Goal: Information Seeking & Learning: Find specific fact

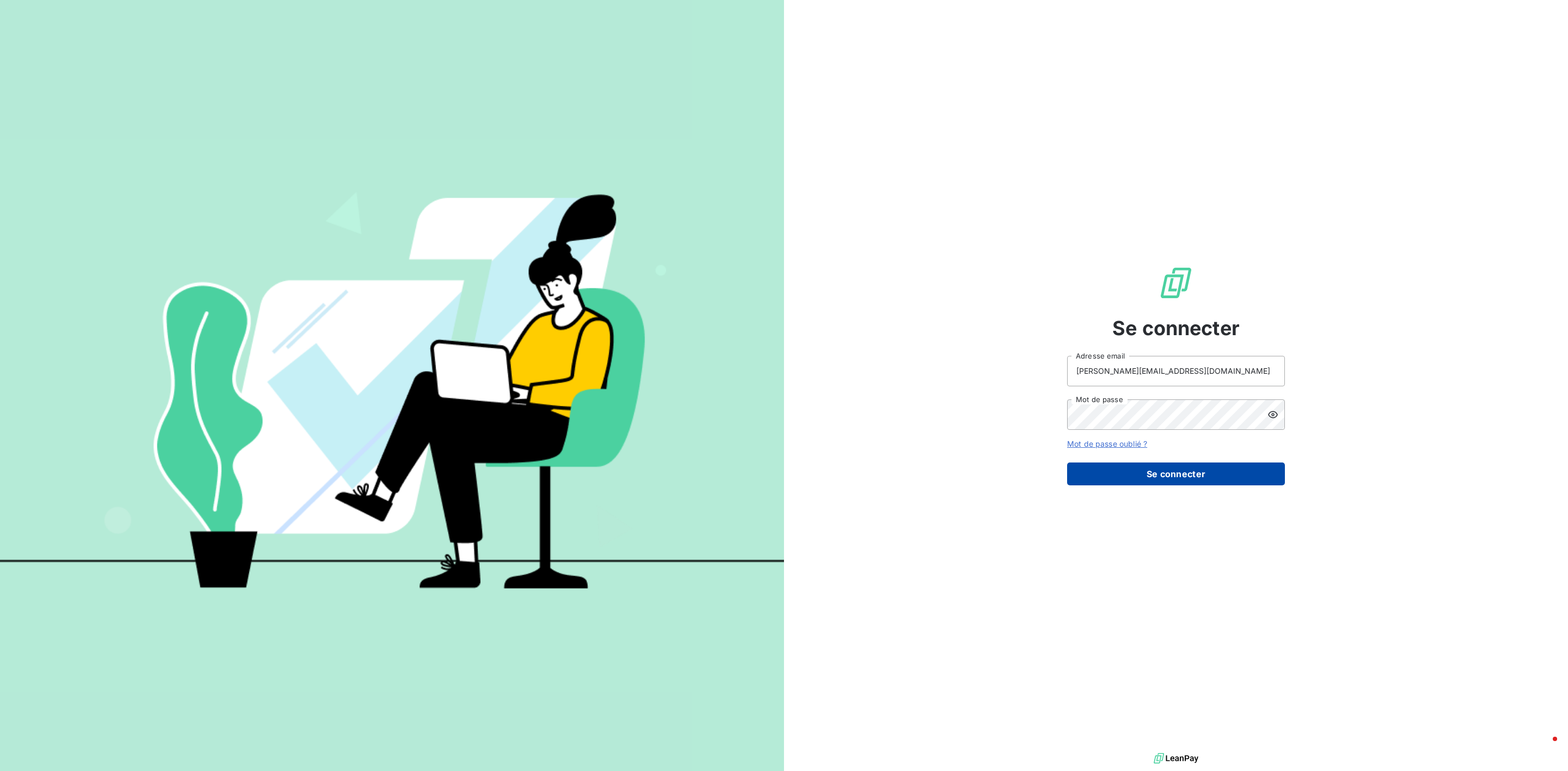
click at [1145, 476] on button "Se connecter" at bounding box center [1176, 474] width 217 height 23
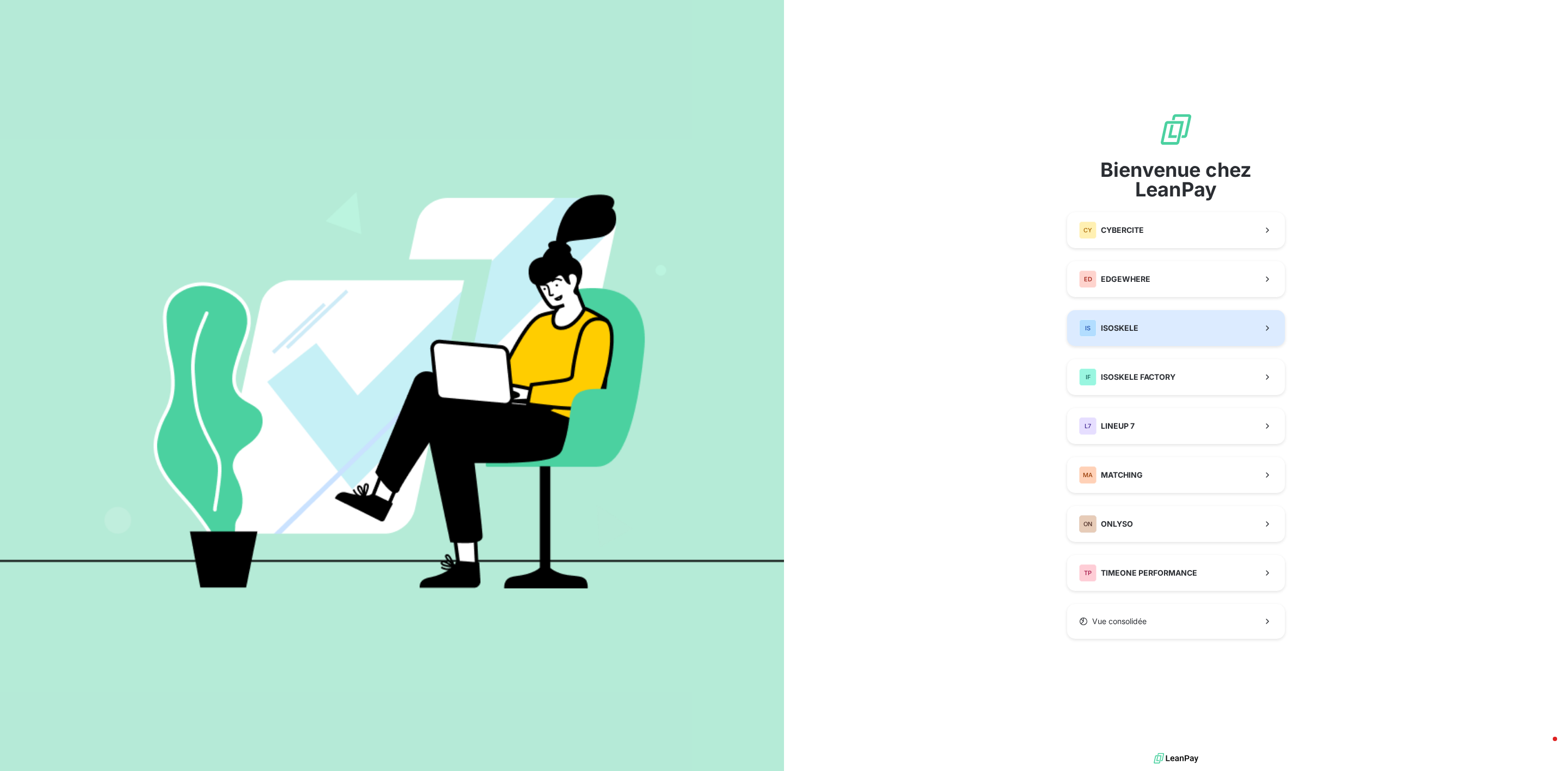
click at [1167, 337] on button "IS ISOSKELE" at bounding box center [1176, 328] width 217 height 36
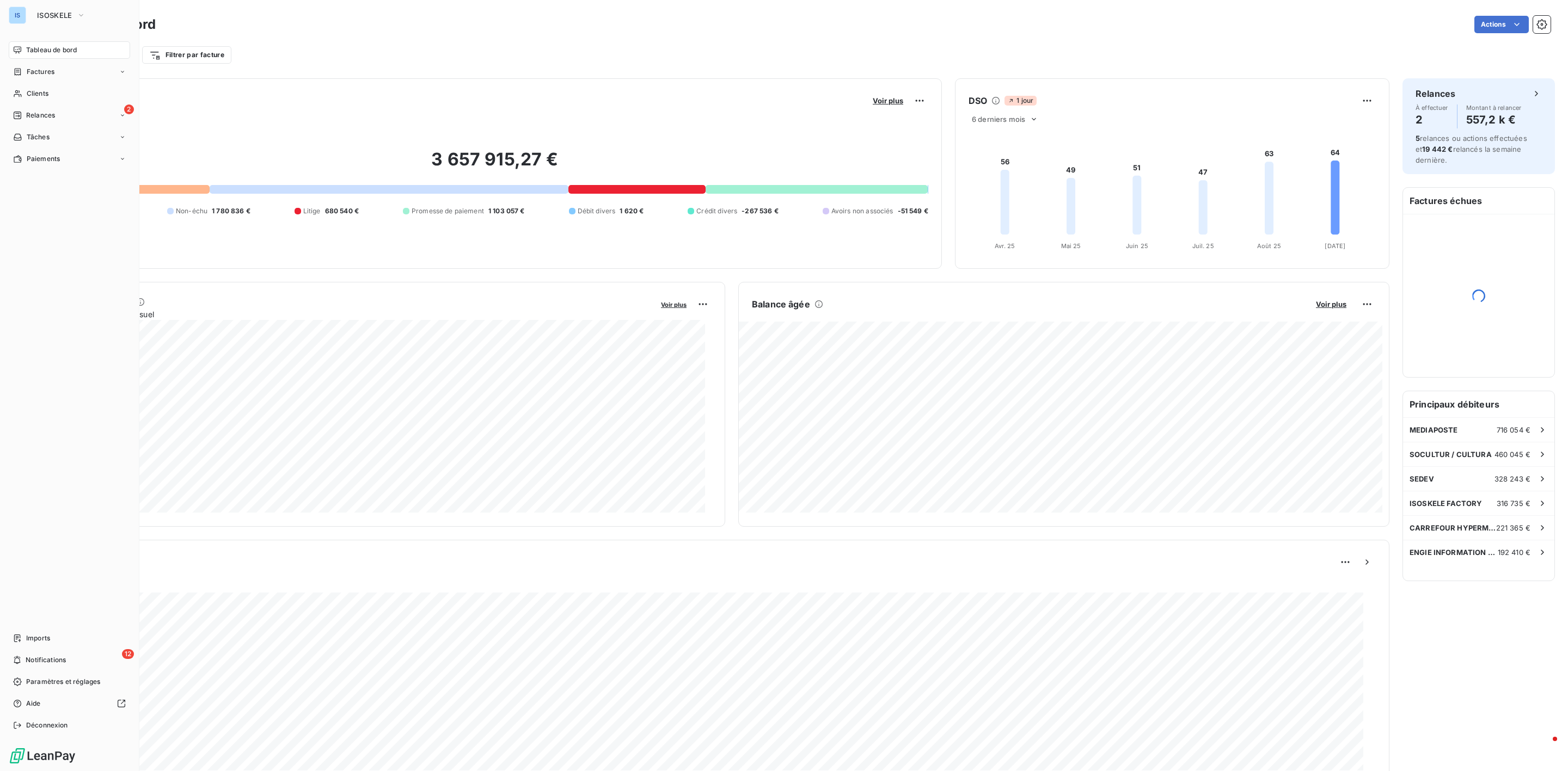
click at [60, 52] on span "Tableau de bord" at bounding box center [51, 50] width 51 height 10
click at [40, 94] on span "Clients" at bounding box center [37, 94] width 21 height 10
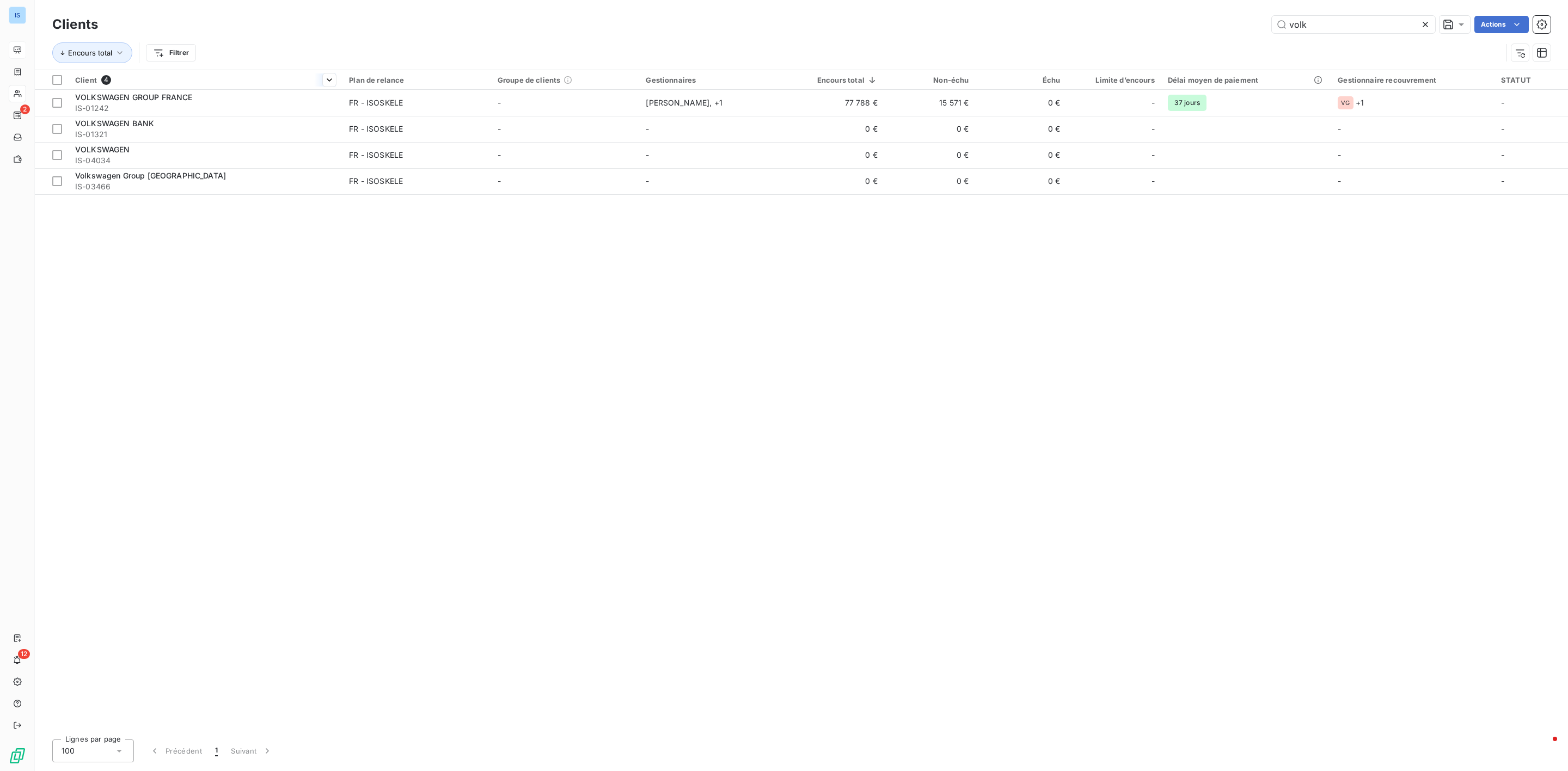
type input "volk"
click at [148, 86] on th "Client 4" at bounding box center [205, 80] width 274 height 20
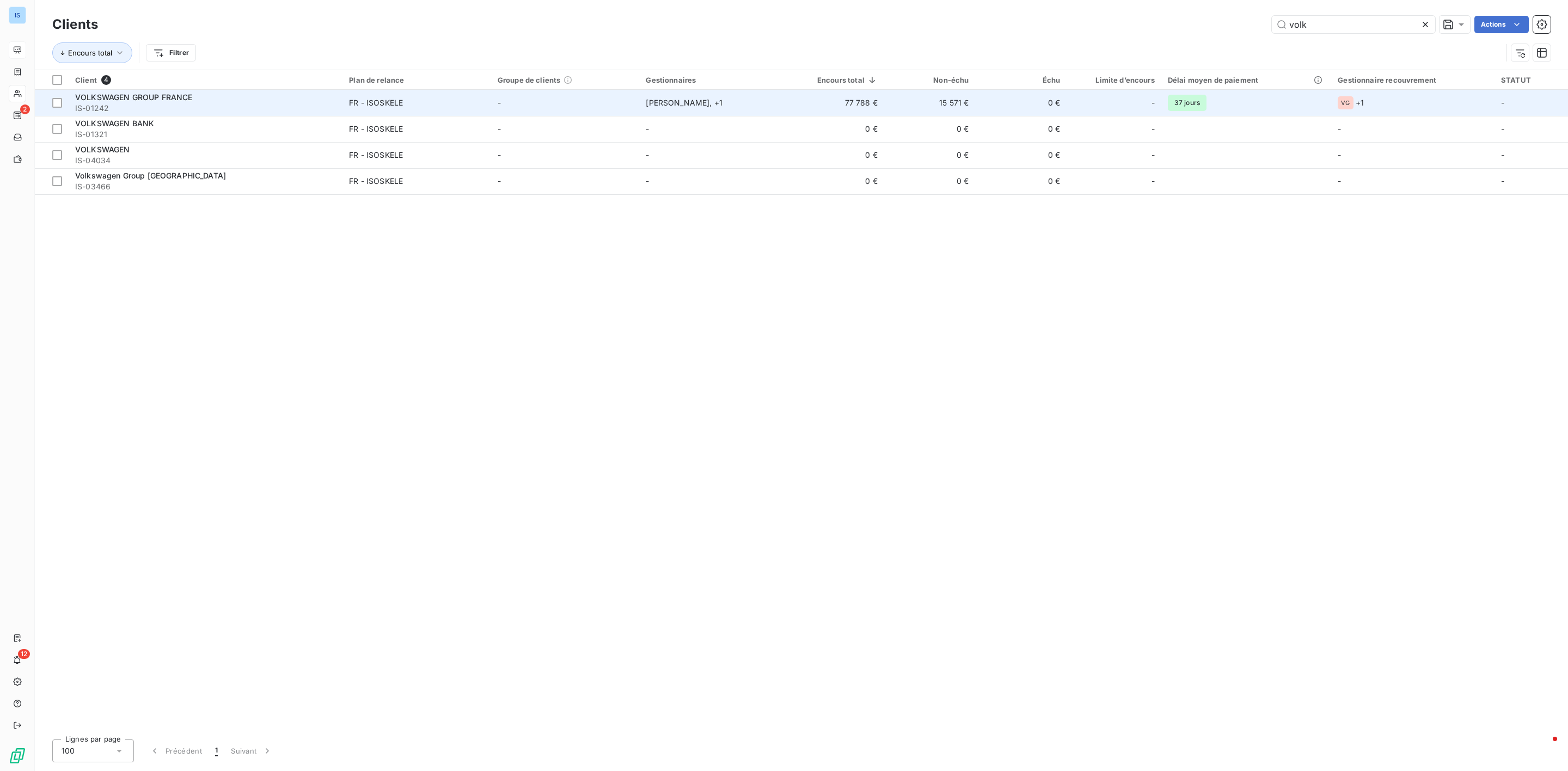
click at [150, 96] on span "VOLKSWAGEN GROUP FRANCE" at bounding box center [134, 98] width 117 height 9
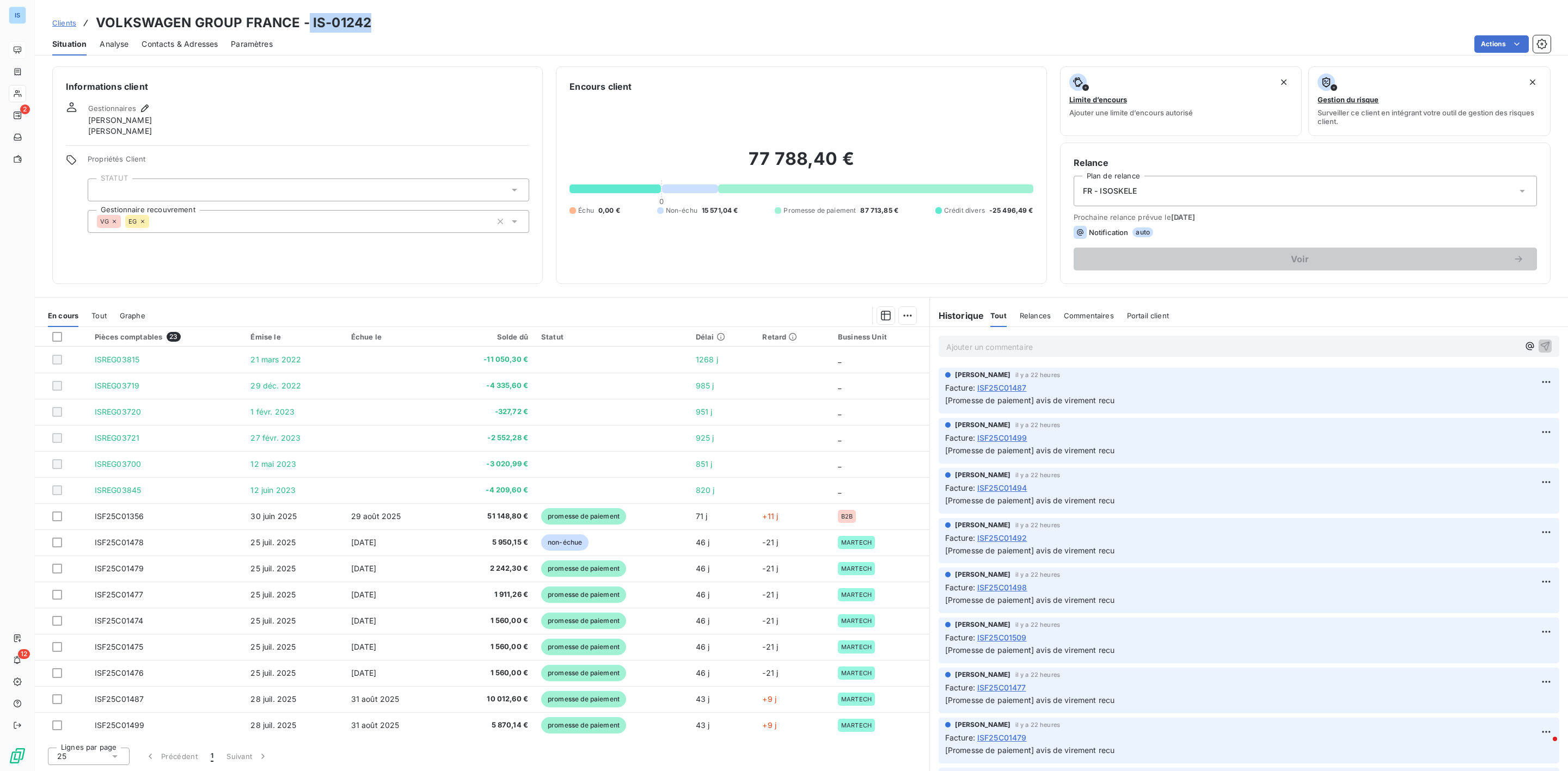
drag, startPoint x: 370, startPoint y: 23, endPoint x: 307, endPoint y: 24, distance: 63.0
click at [307, 24] on div "Clients VOLKSWAGEN GROUP FRANCE - IS-01242" at bounding box center [802, 22] width 1533 height 20
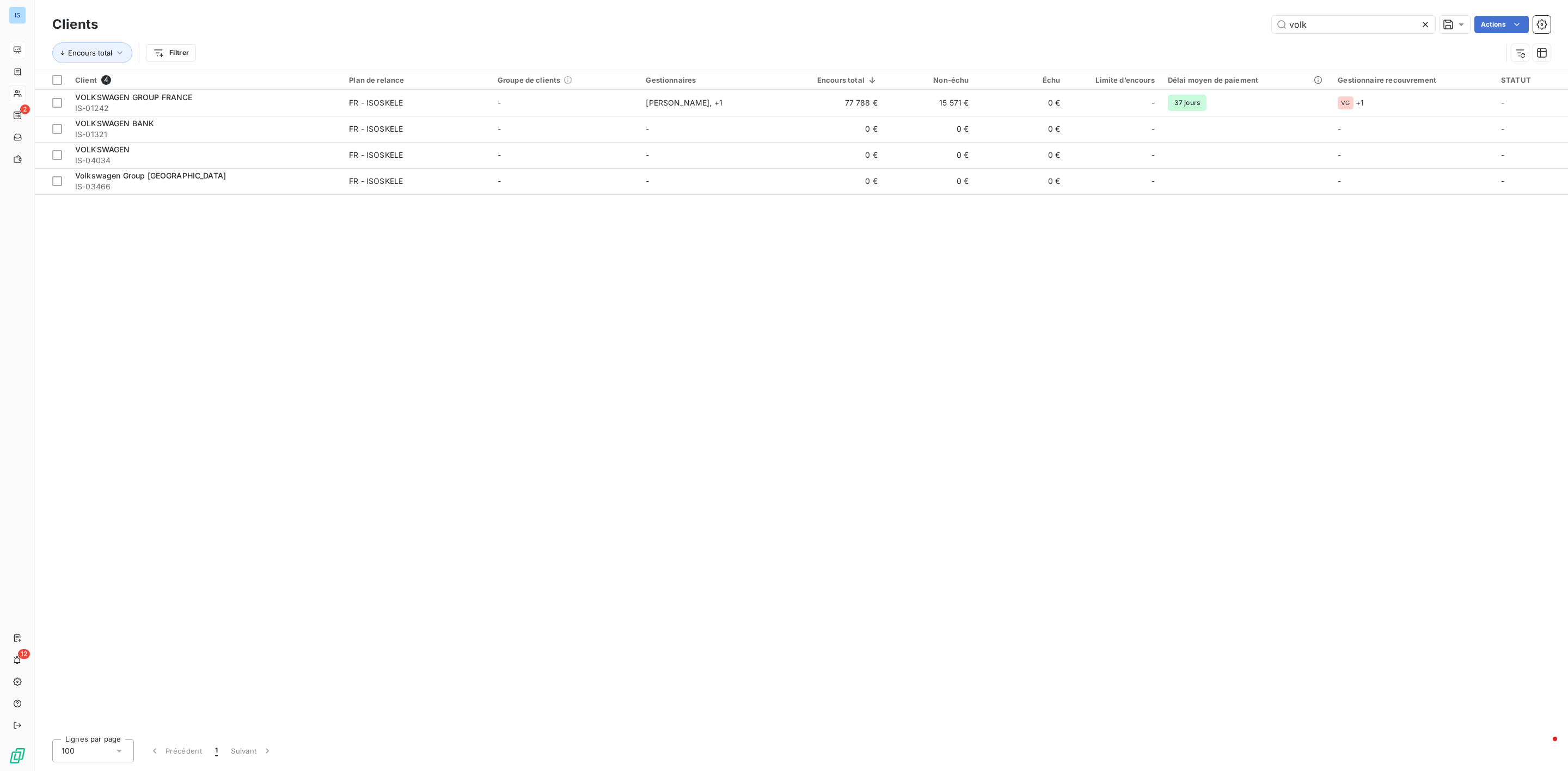
drag, startPoint x: 1339, startPoint y: 26, endPoint x: 1235, endPoint y: 27, distance: 104.0
click at [1235, 27] on div "volk Actions" at bounding box center [830, 24] width 1439 height 18
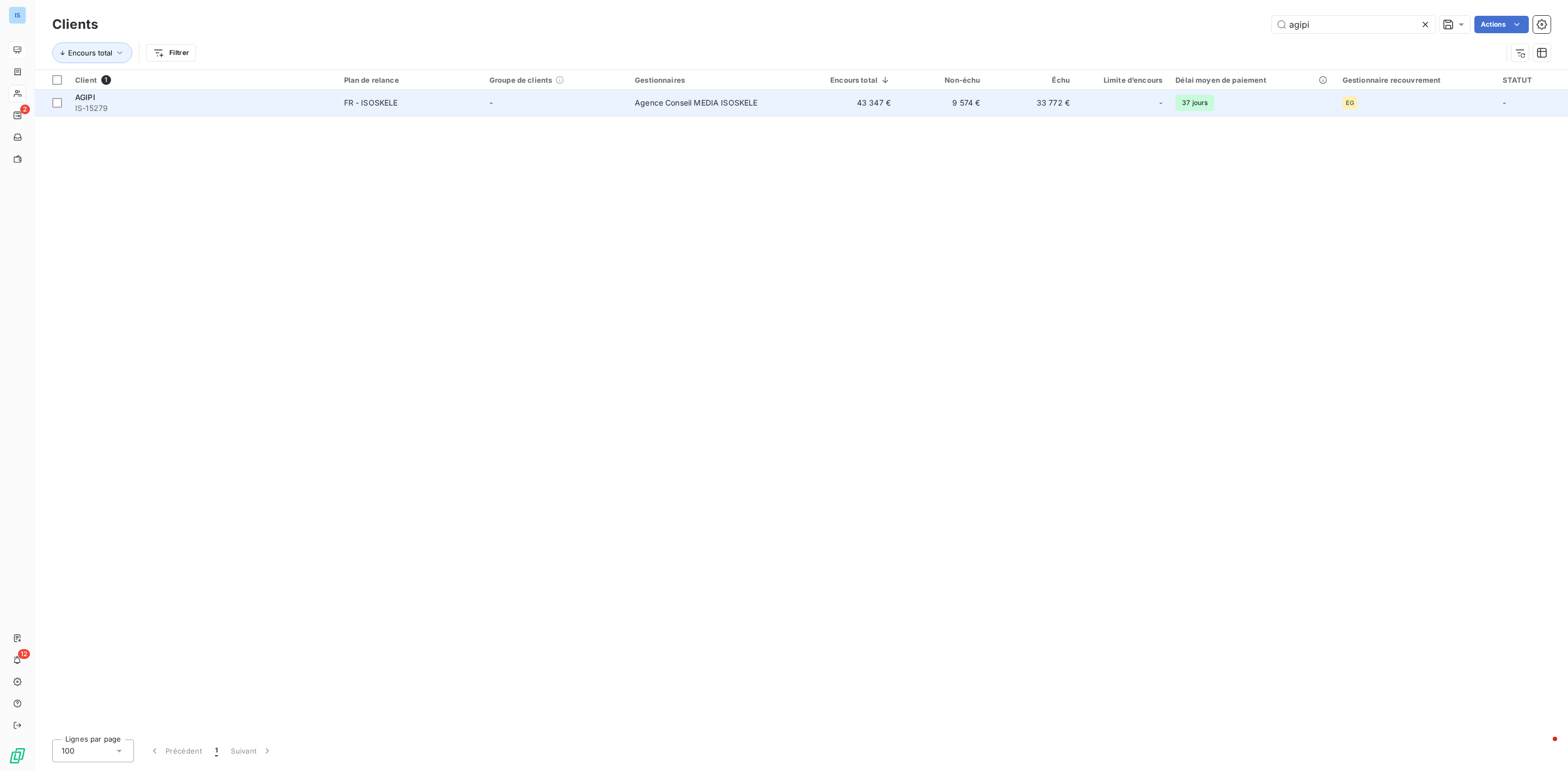
type input "agipi"
click at [91, 107] on span "IS-15279" at bounding box center [203, 109] width 255 height 11
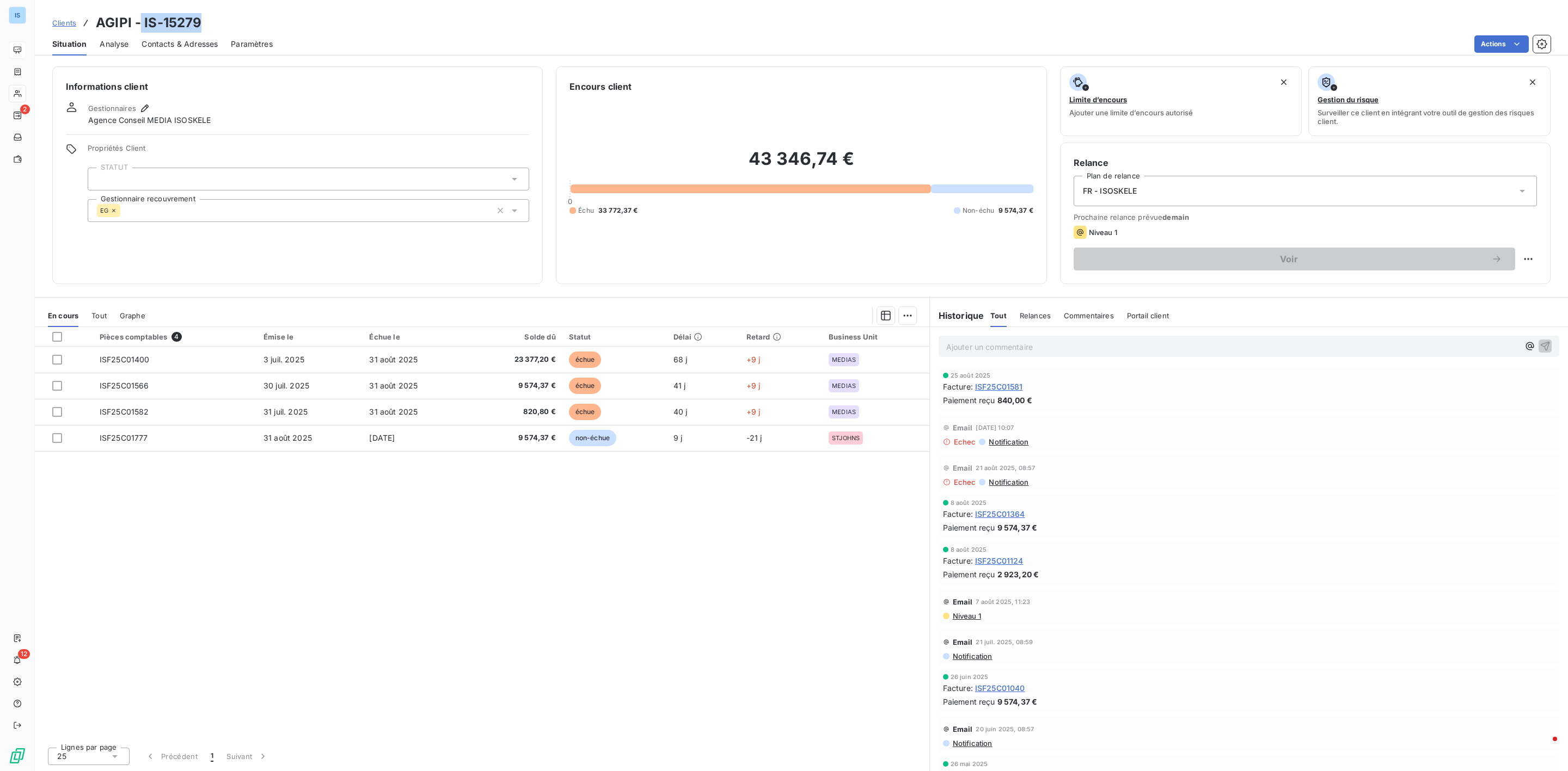
drag, startPoint x: 207, startPoint y: 18, endPoint x: 146, endPoint y: 19, distance: 61.0
click at [142, 19] on div "Clients AGIPI - IS-15279" at bounding box center [802, 22] width 1533 height 20
copy h3 "IS-15279"
click at [62, 28] on link "Clients" at bounding box center [64, 23] width 24 height 11
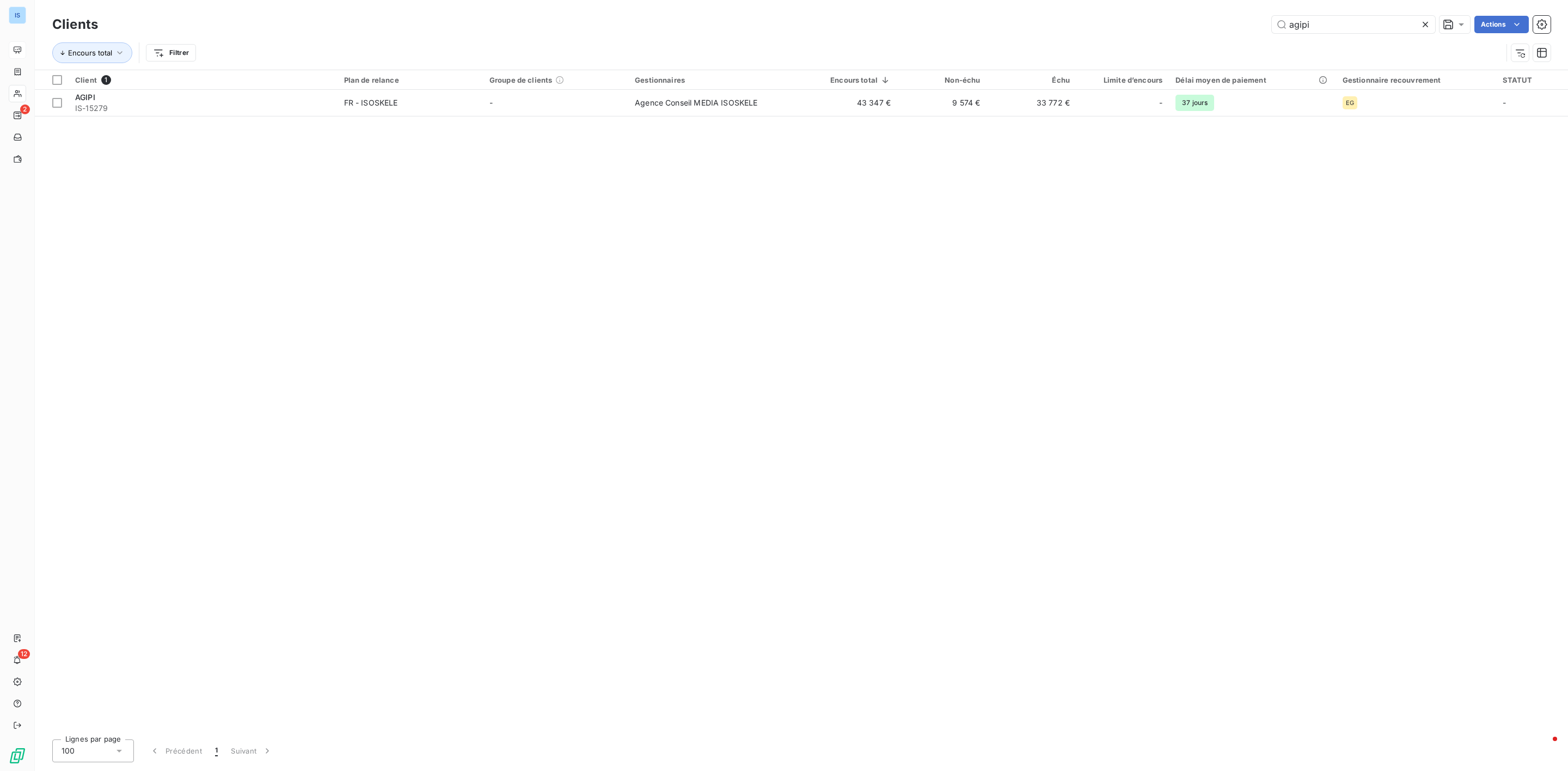
drag, startPoint x: 1313, startPoint y: 25, endPoint x: 1125, endPoint y: 20, distance: 188.1
click at [1125, 20] on div "agipi Actions" at bounding box center [830, 24] width 1439 height 18
type input "mgen"
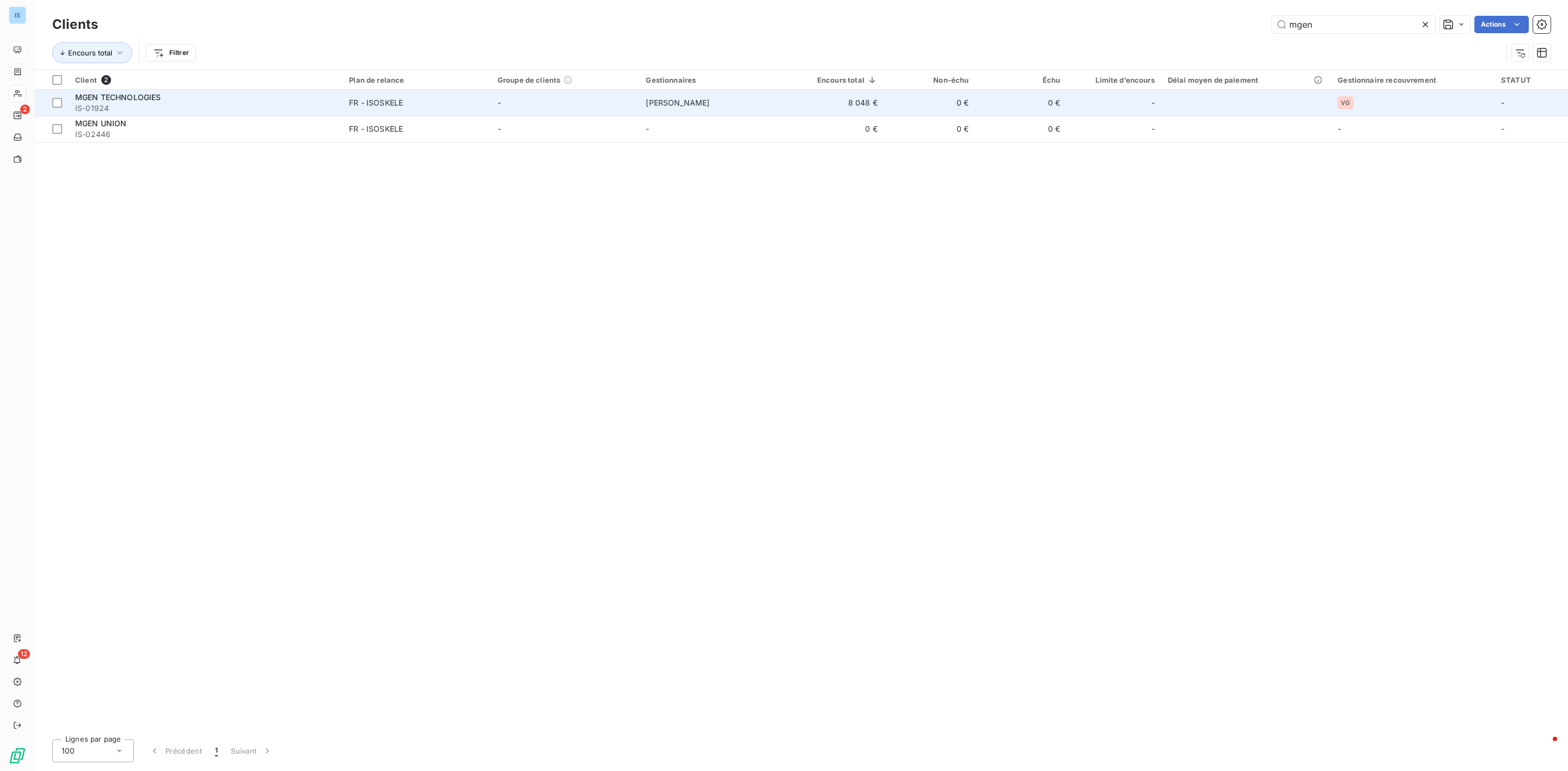
click at [136, 100] on span "MGEN TECHNOLOGIES" at bounding box center [118, 98] width 86 height 9
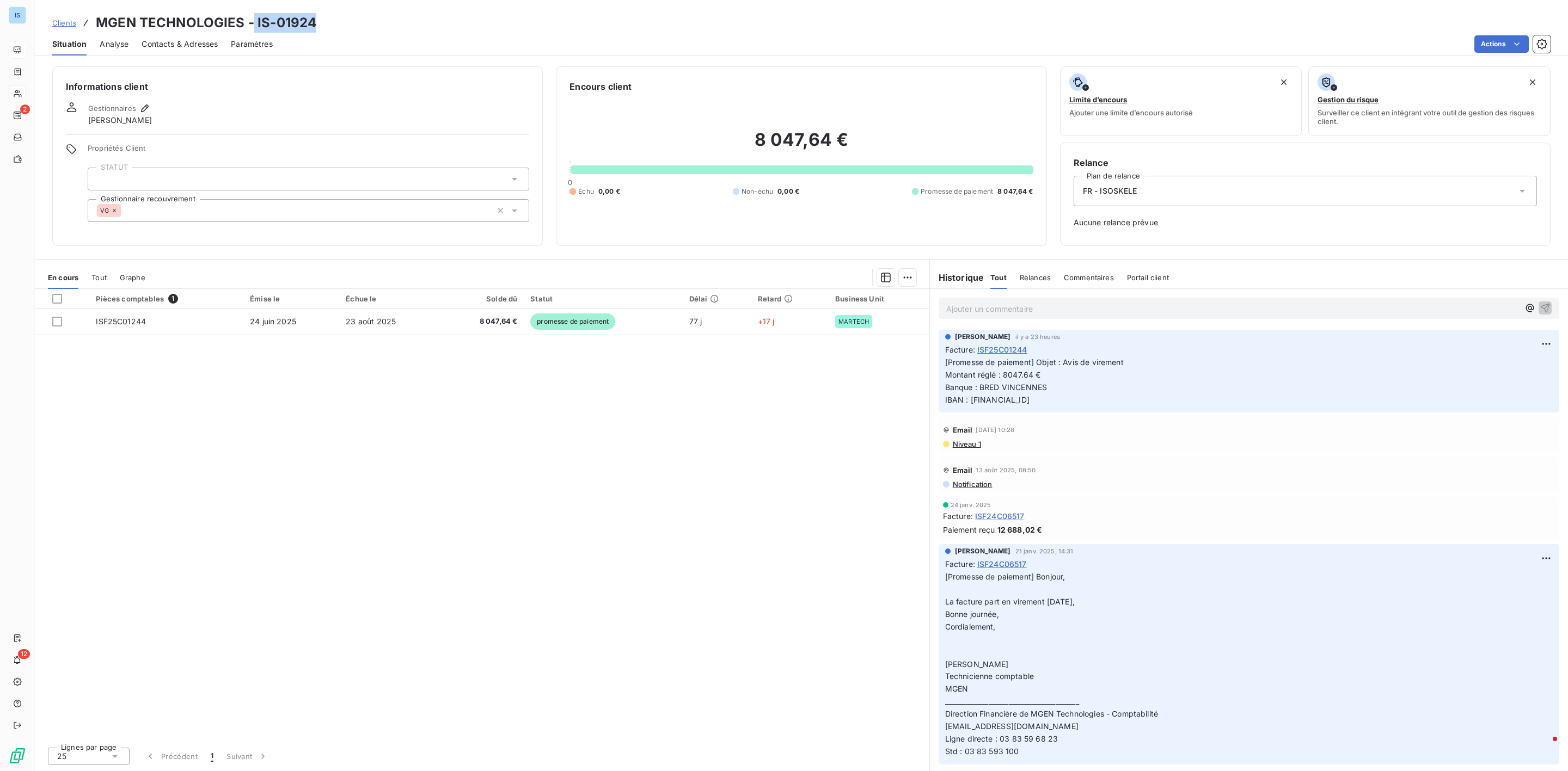
drag, startPoint x: 336, startPoint y: 23, endPoint x: 252, endPoint y: 26, distance: 84.1
click at [252, 26] on div "Clients MGEN TECHNOLOGIES - IS-01924" at bounding box center [802, 22] width 1533 height 20
copy h3 "IS-01924"
click at [64, 26] on span "Clients" at bounding box center [64, 22] width 24 height 8
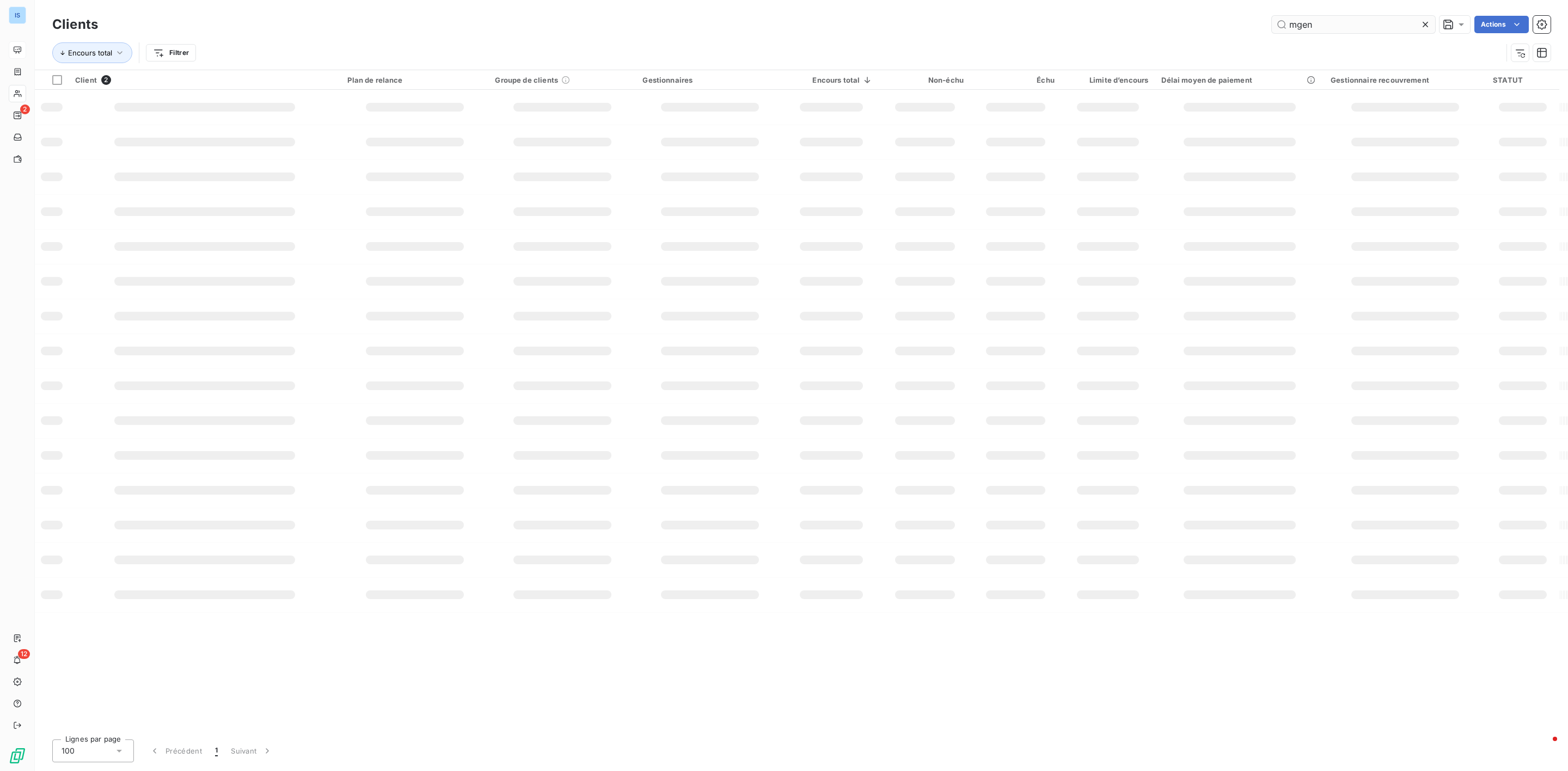
click at [1274, 30] on input "mgen" at bounding box center [1353, 24] width 163 height 18
click at [1306, 30] on input "mgen" at bounding box center [1353, 24] width 163 height 18
click at [1326, 18] on input "mgen" at bounding box center [1353, 24] width 163 height 18
drag, startPoint x: 1379, startPoint y: 30, endPoint x: 1250, endPoint y: 14, distance: 130.0
click at [1250, 14] on div "Clients mgen Actions" at bounding box center [801, 24] width 1498 height 23
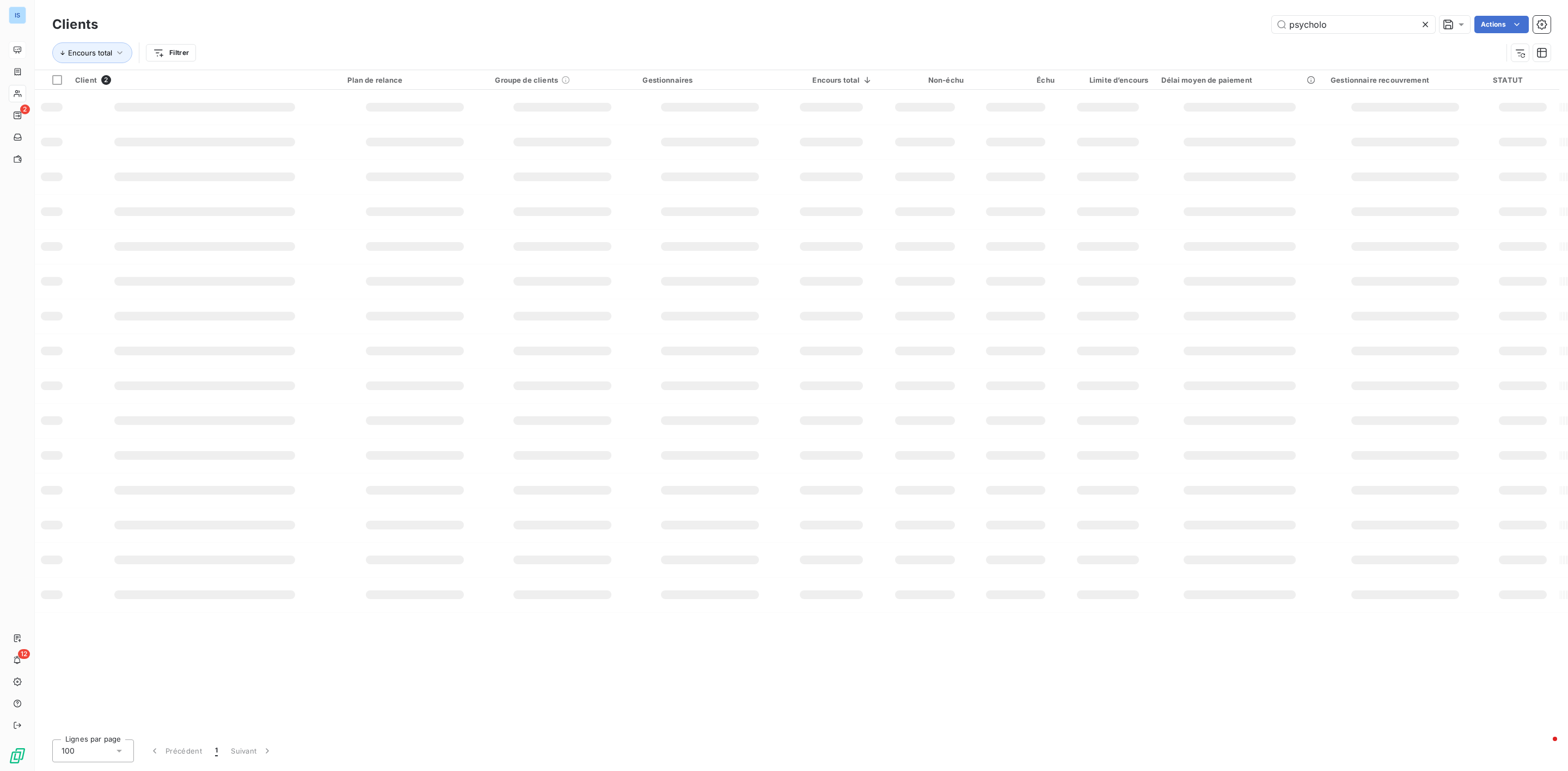
type input "psycholo"
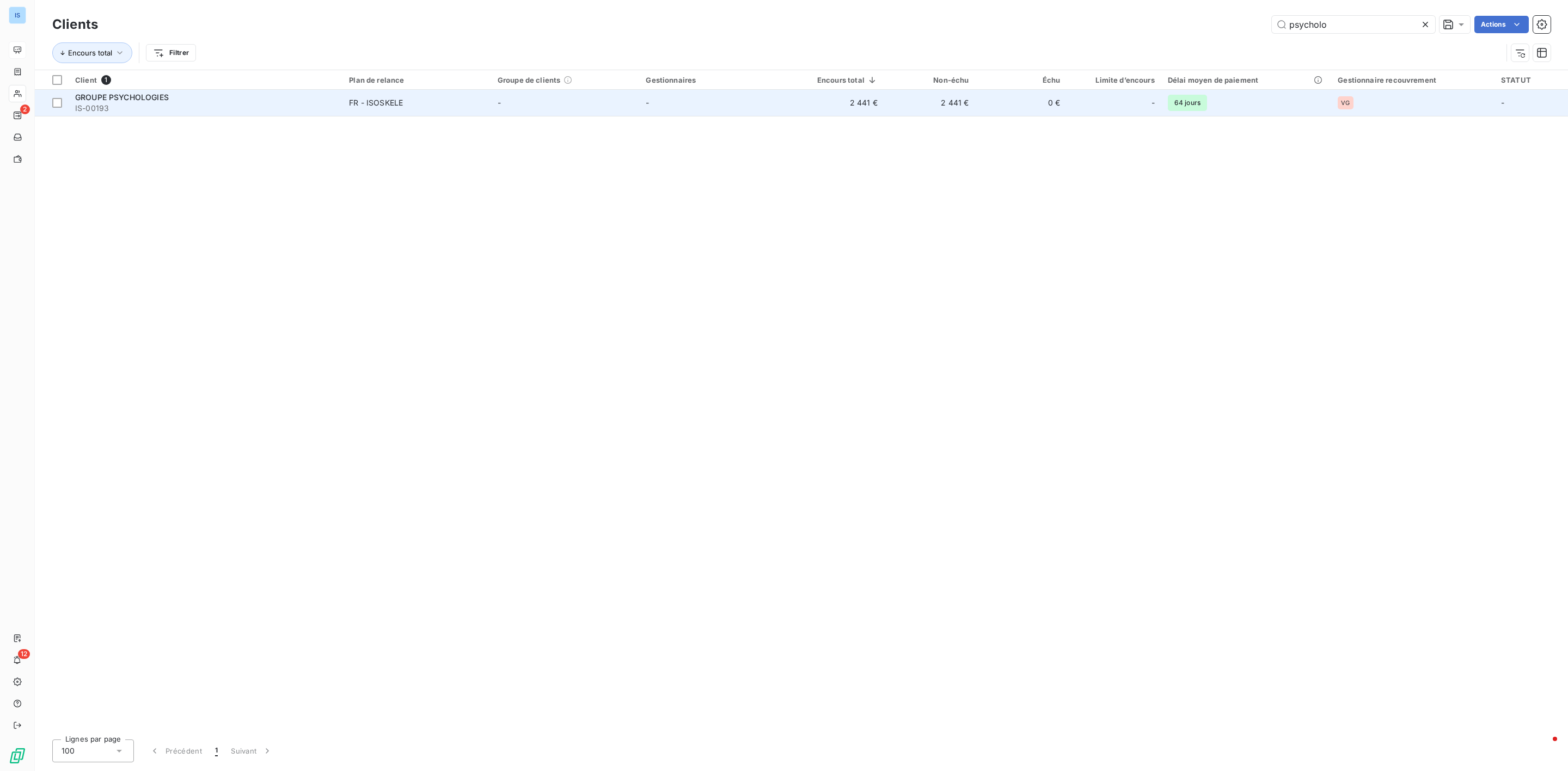
click at [91, 99] on span "GROUPE PSYCHOLOGIES" at bounding box center [122, 98] width 94 height 9
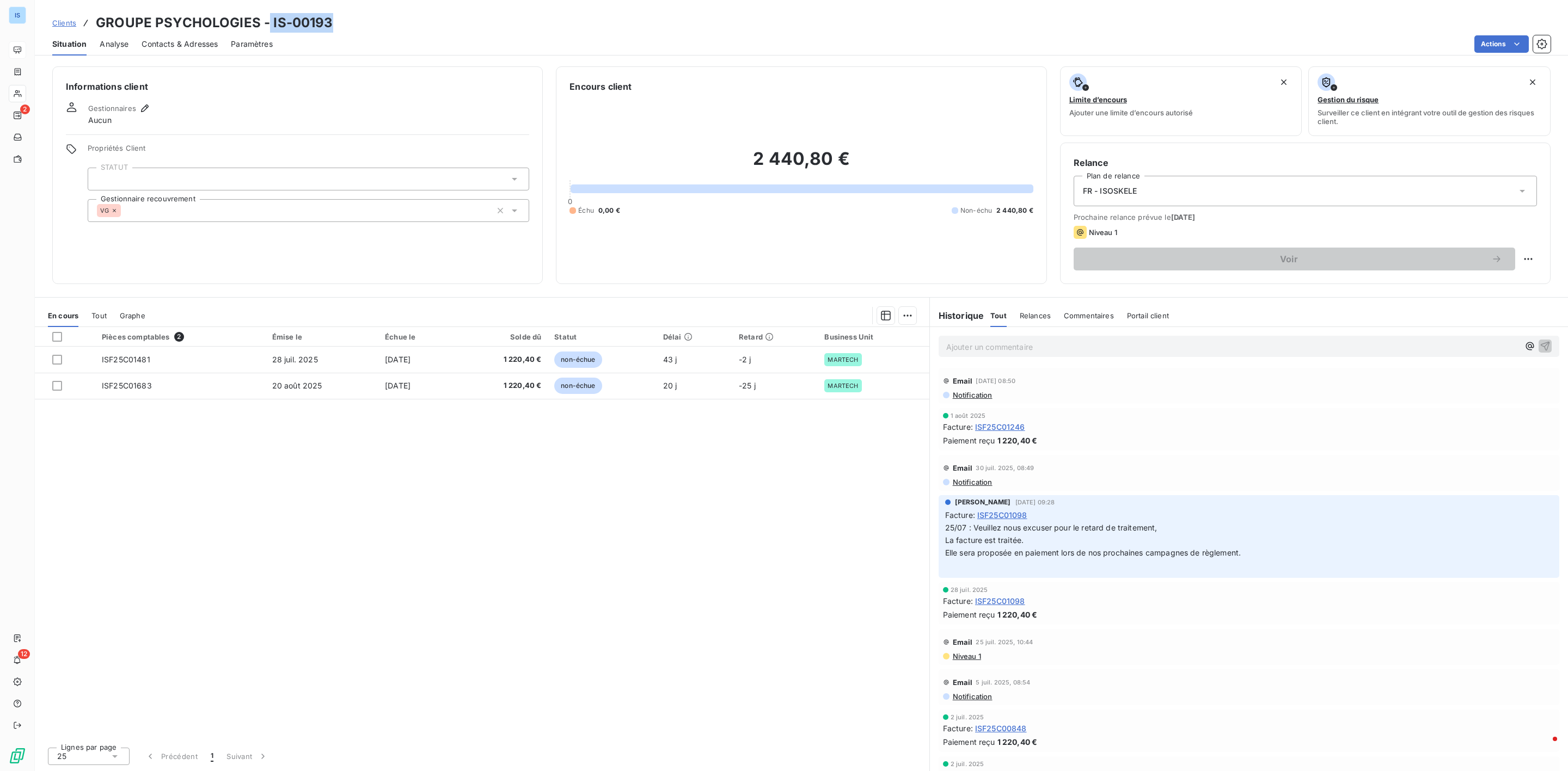
drag, startPoint x: 332, startPoint y: 23, endPoint x: 267, endPoint y: 21, distance: 65.0
click at [267, 21] on div "Clients GROUPE PSYCHOLOGIES - IS-00193" at bounding box center [802, 22] width 1533 height 20
copy h3 "IS-00193"
click at [69, 25] on span "Clients" at bounding box center [64, 22] width 24 height 8
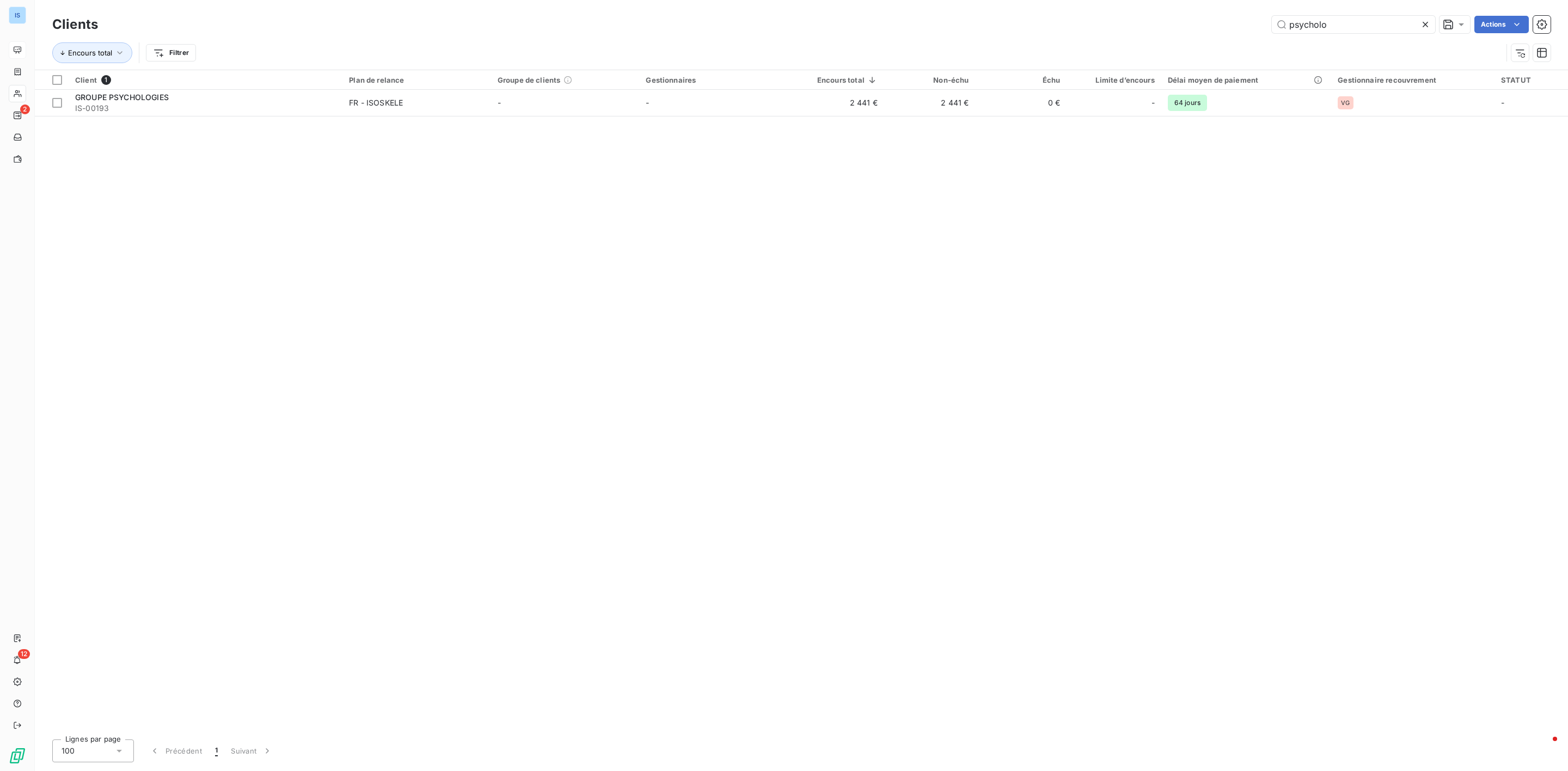
drag, startPoint x: 1347, startPoint y: 31, endPoint x: 1230, endPoint y: 30, distance: 117.0
click at [1230, 30] on div "psycholo Actions" at bounding box center [830, 24] width 1439 height 18
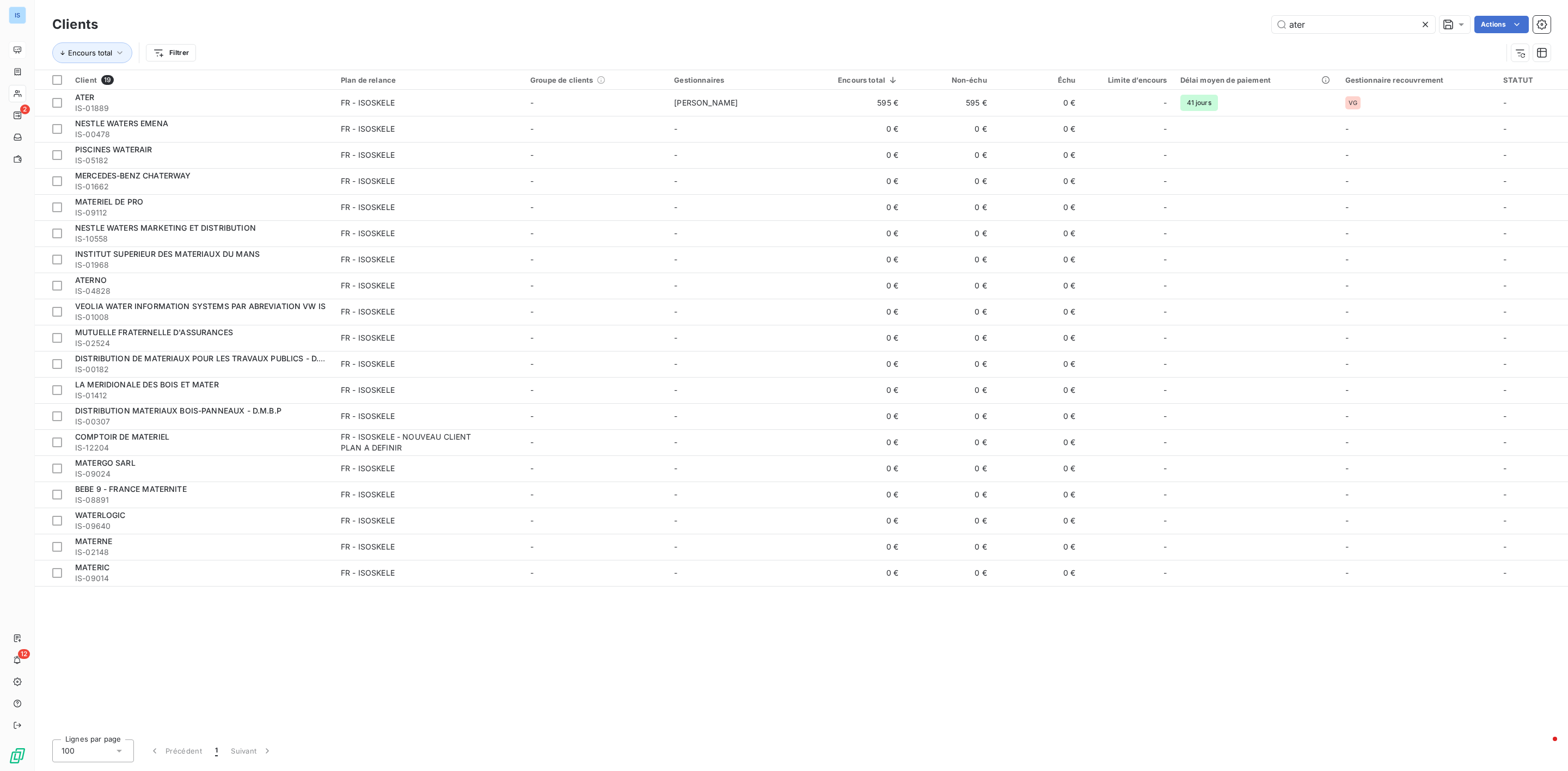
type input "ater"
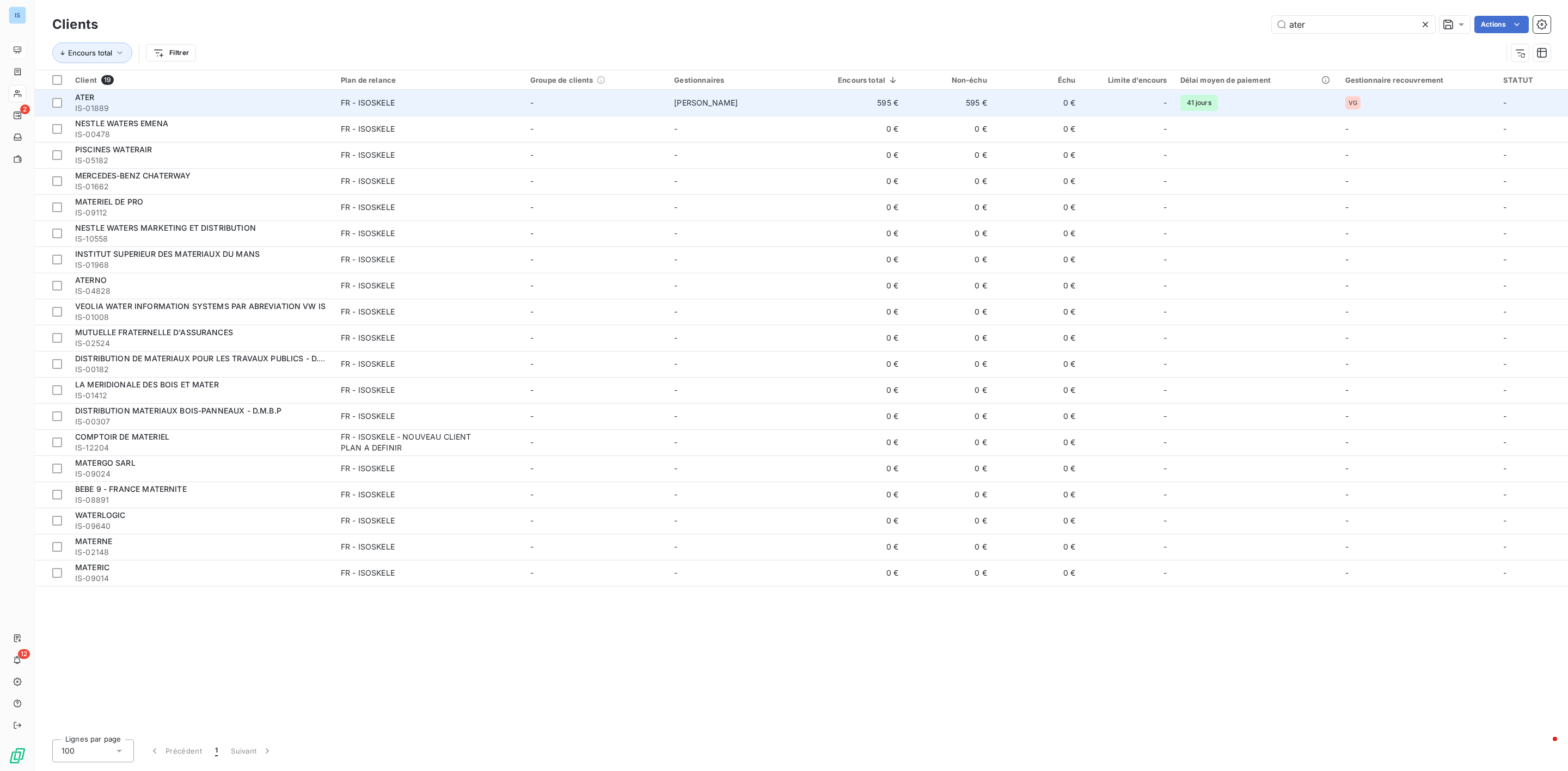
click at [135, 97] on div "ATER" at bounding box center [202, 98] width 253 height 11
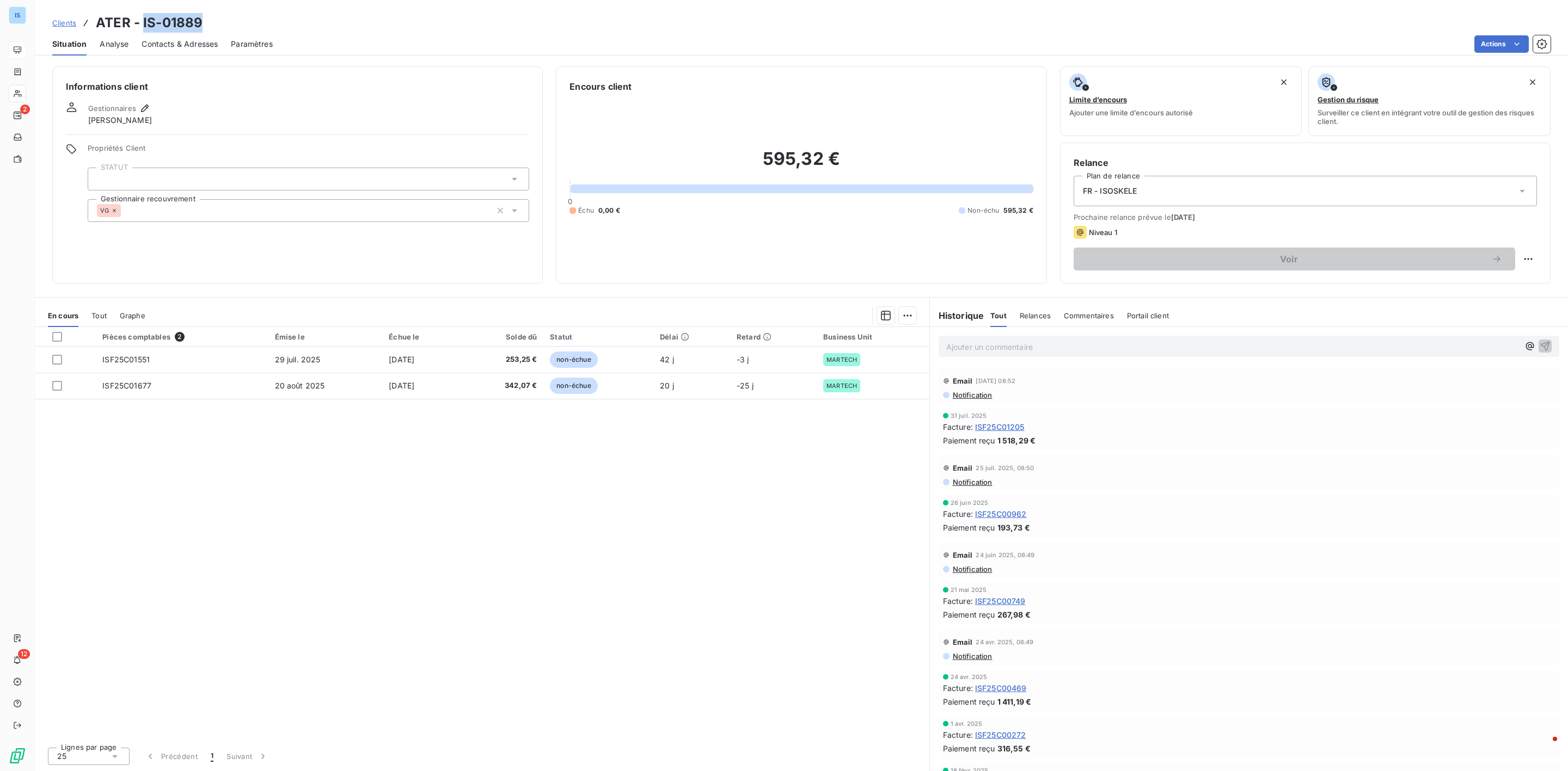
drag, startPoint x: 208, startPoint y: 24, endPoint x: 143, endPoint y: 21, distance: 65.1
click at [143, 21] on div "Clients ATER - IS-01889" at bounding box center [802, 22] width 1533 height 20
copy h3 "IS-01889"
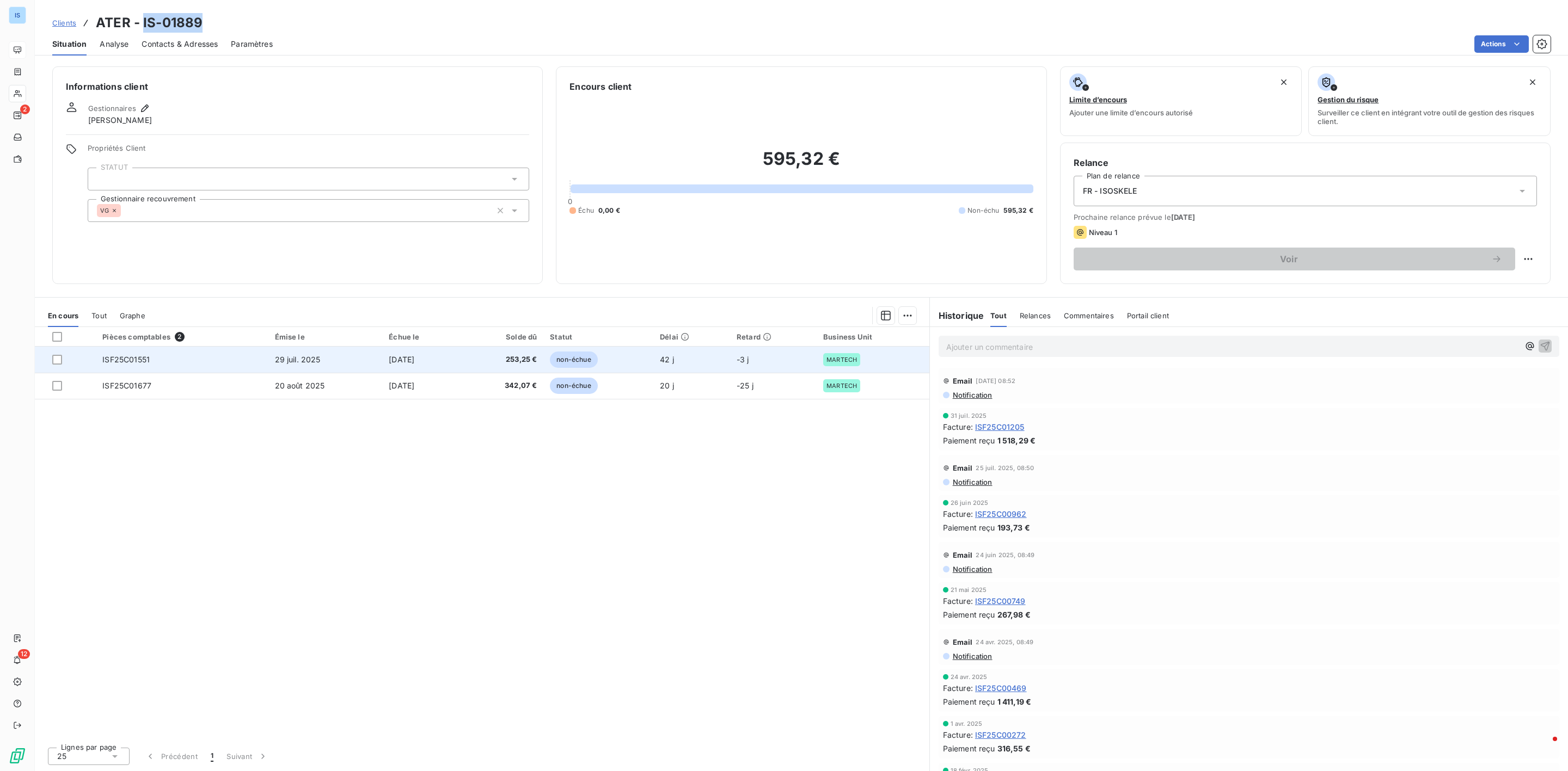
click at [128, 366] on td "ISF25C01551" at bounding box center [181, 359] width 172 height 26
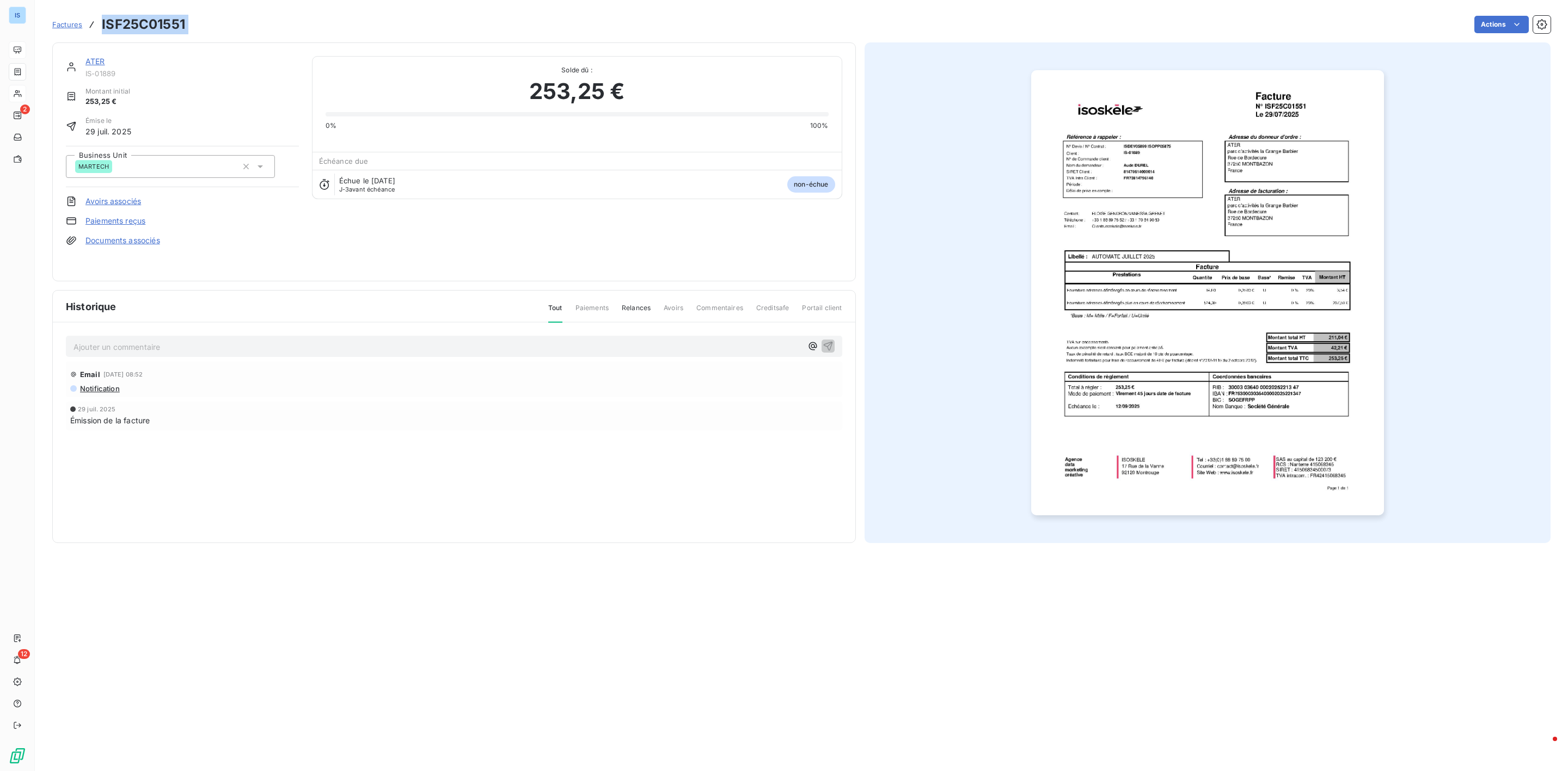
drag, startPoint x: 196, startPoint y: 30, endPoint x: 102, endPoint y: 24, distance: 94.2
click at [102, 24] on div "Factures ISF25C01551 Actions" at bounding box center [801, 24] width 1498 height 23
copy section "ISF25C01551 Actions"
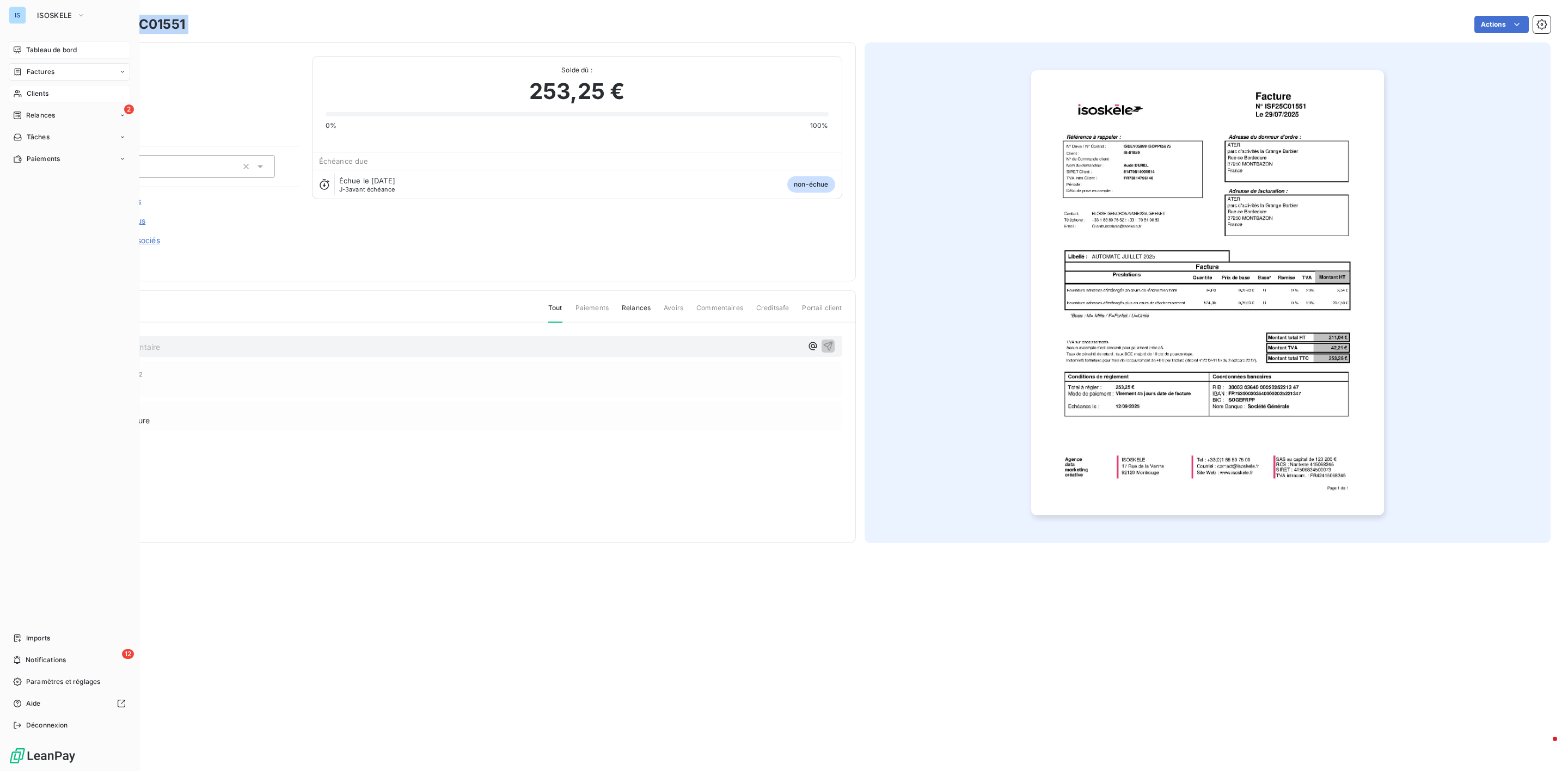
click at [28, 89] on span "Clients" at bounding box center [37, 94] width 21 height 10
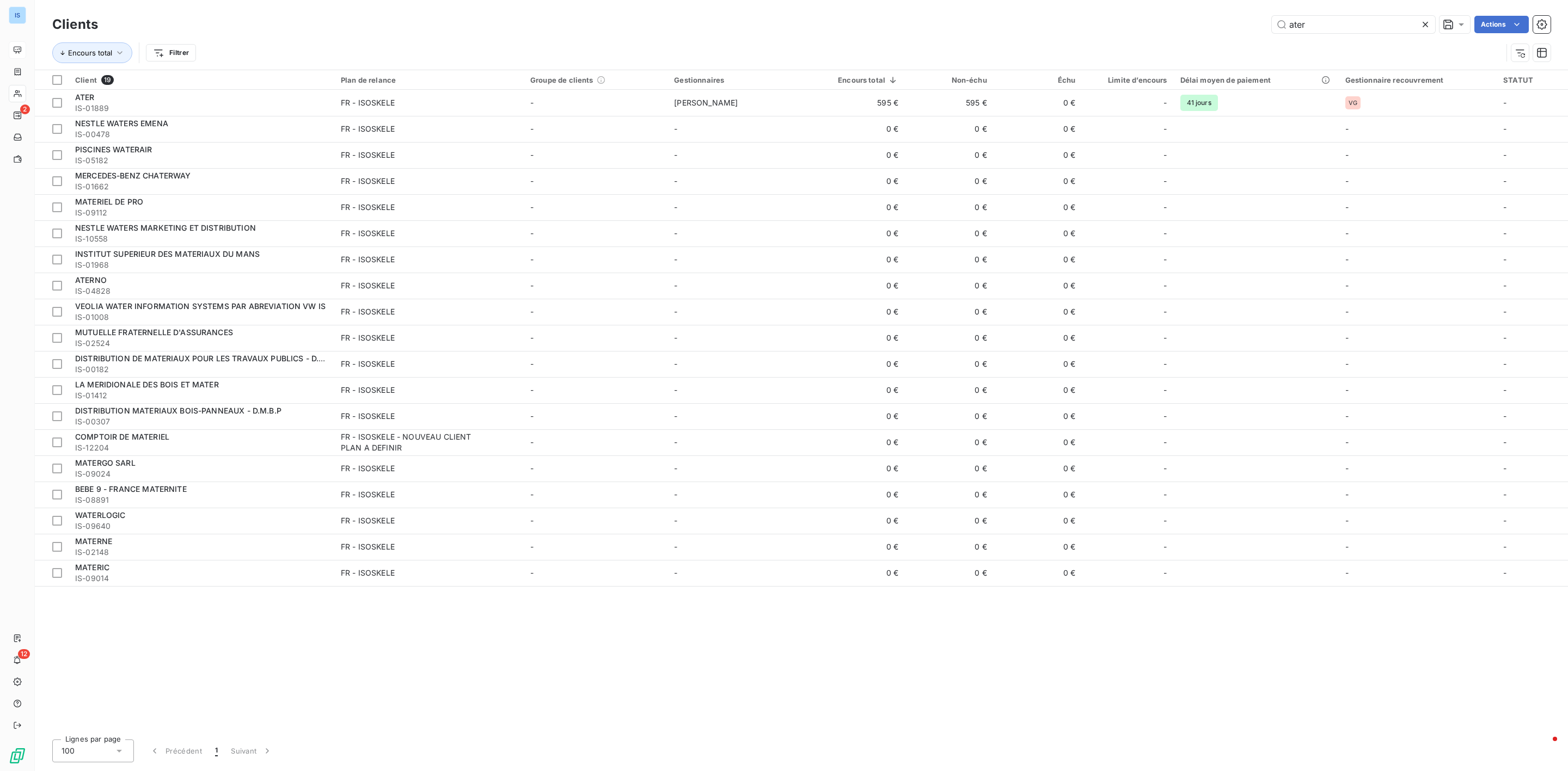
drag, startPoint x: 1292, startPoint y: 28, endPoint x: 1405, endPoint y: 51, distance: 115.3
click at [1405, 51] on div "Clients ater Actions Encours total Filtrer" at bounding box center [801, 41] width 1498 height 57
type input "a"
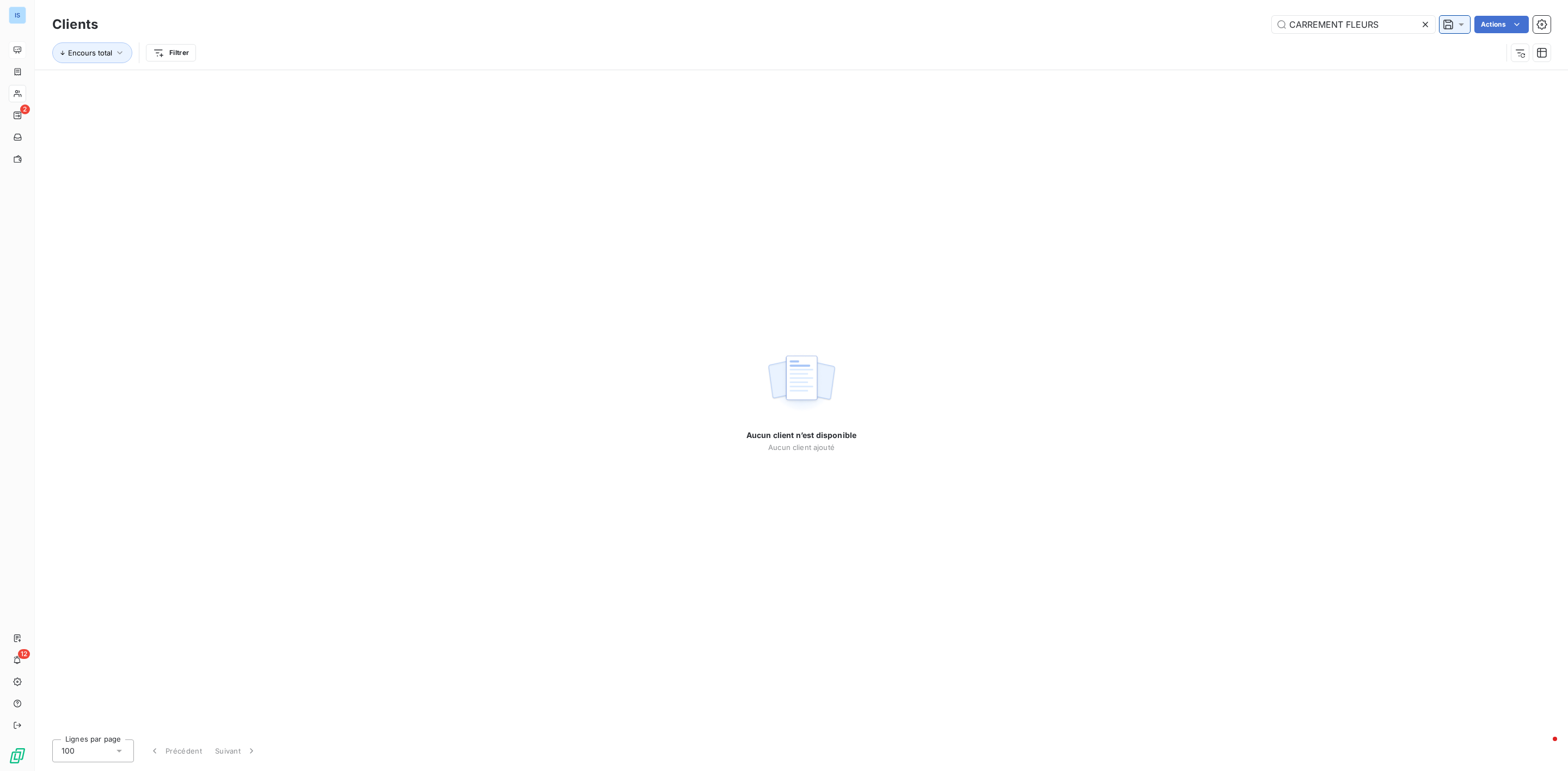
drag, startPoint x: 1342, startPoint y: 20, endPoint x: 1443, endPoint y: 30, distance: 101.5
click at [1443, 30] on div "CARREMENT FLEURS Actions" at bounding box center [830, 24] width 1439 height 18
type input "CARREMENT"
click at [116, 54] on icon "button" at bounding box center [120, 53] width 11 height 11
drag, startPoint x: 103, startPoint y: 113, endPoint x: 191, endPoint y: 36, distance: 116.9
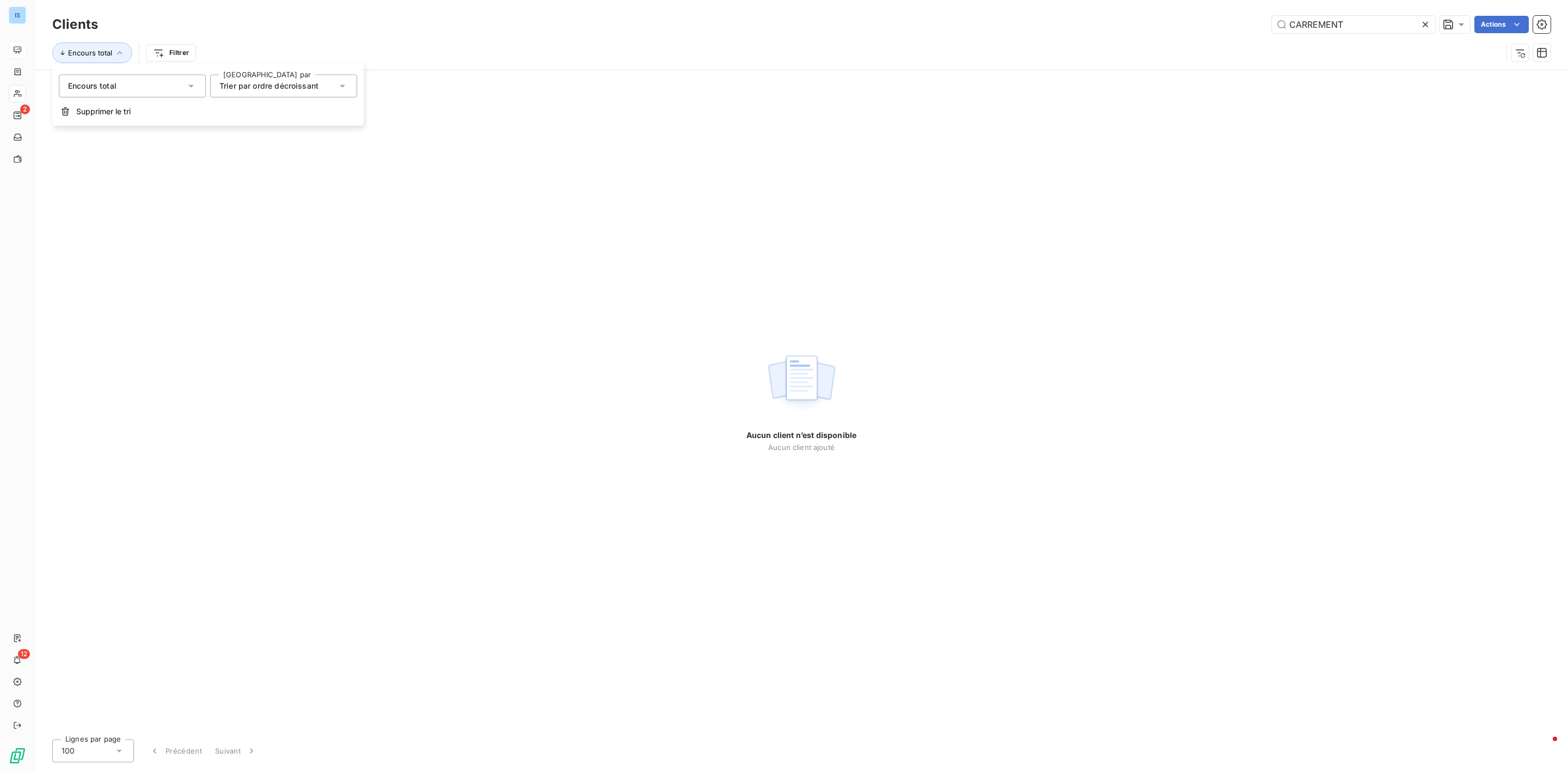
click at [209, 30] on body "IS 2 12 Clients CARREMENT Actions Encours total Filtrer Aucun client n’est disp…" at bounding box center [784, 386] width 1568 height 771
click at [170, 46] on html "IS 2 12 Clients CARREMENT Actions Encours total Filtrer Aucun client n’est disp…" at bounding box center [784, 386] width 1568 height 771
click at [690, 21] on html "IS 2 12 Clients CARREMENT Actions Encours total Filtrer Aucun client n’est disp…" at bounding box center [784, 386] width 1568 height 771
click at [116, 55] on icon "button" at bounding box center [120, 53] width 11 height 11
click at [103, 110] on span "Supprimer le tri" at bounding box center [103, 111] width 55 height 11
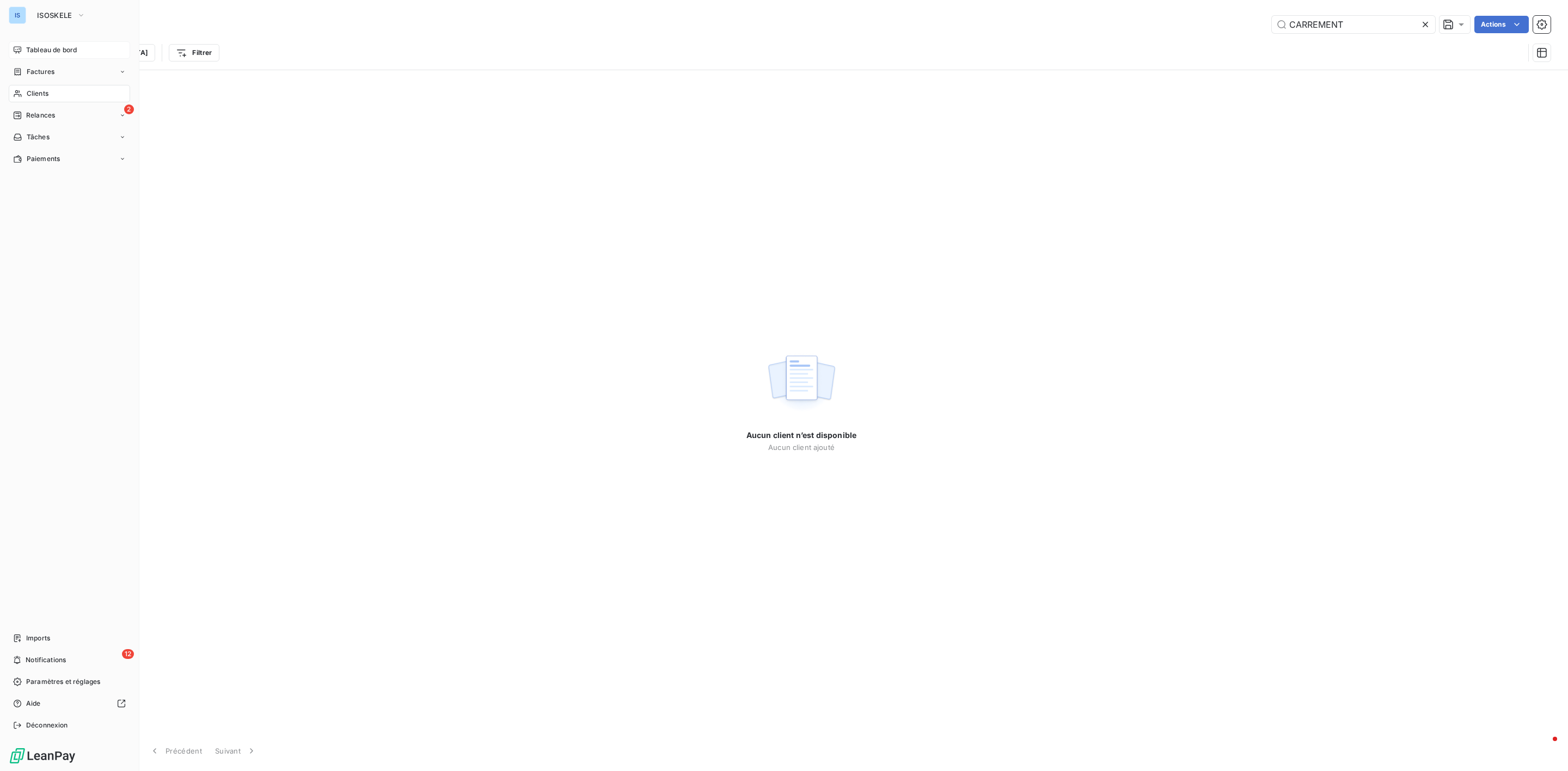
click at [31, 90] on span "Clients" at bounding box center [37, 94] width 21 height 10
click at [54, 53] on html "IS 2 12 Clients CARREMENT Actions Trier Filtrer Aucun client n’est disponible A…" at bounding box center [784, 386] width 1568 height 771
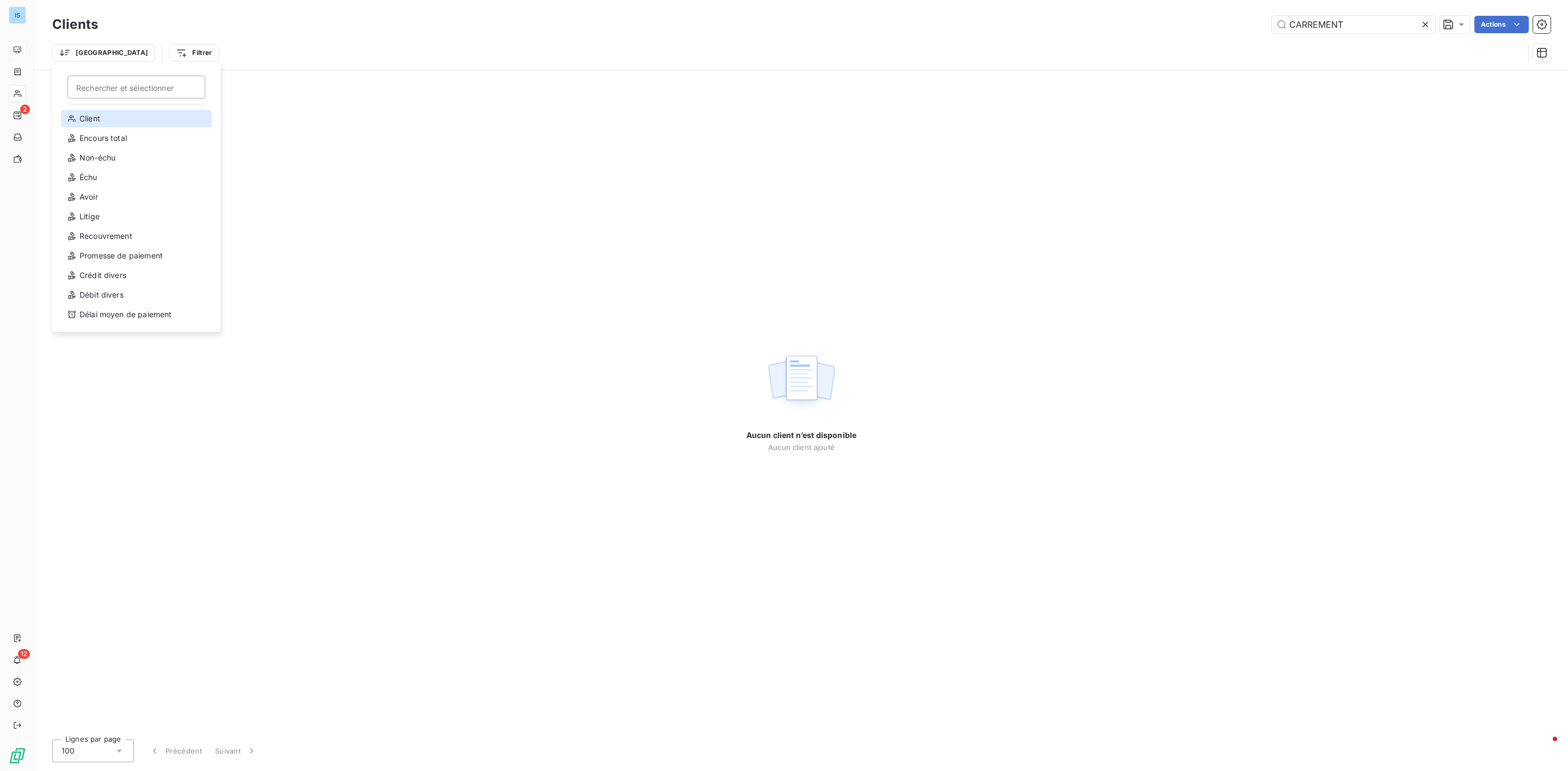
click at [97, 119] on div "Client" at bounding box center [137, 118] width 150 height 18
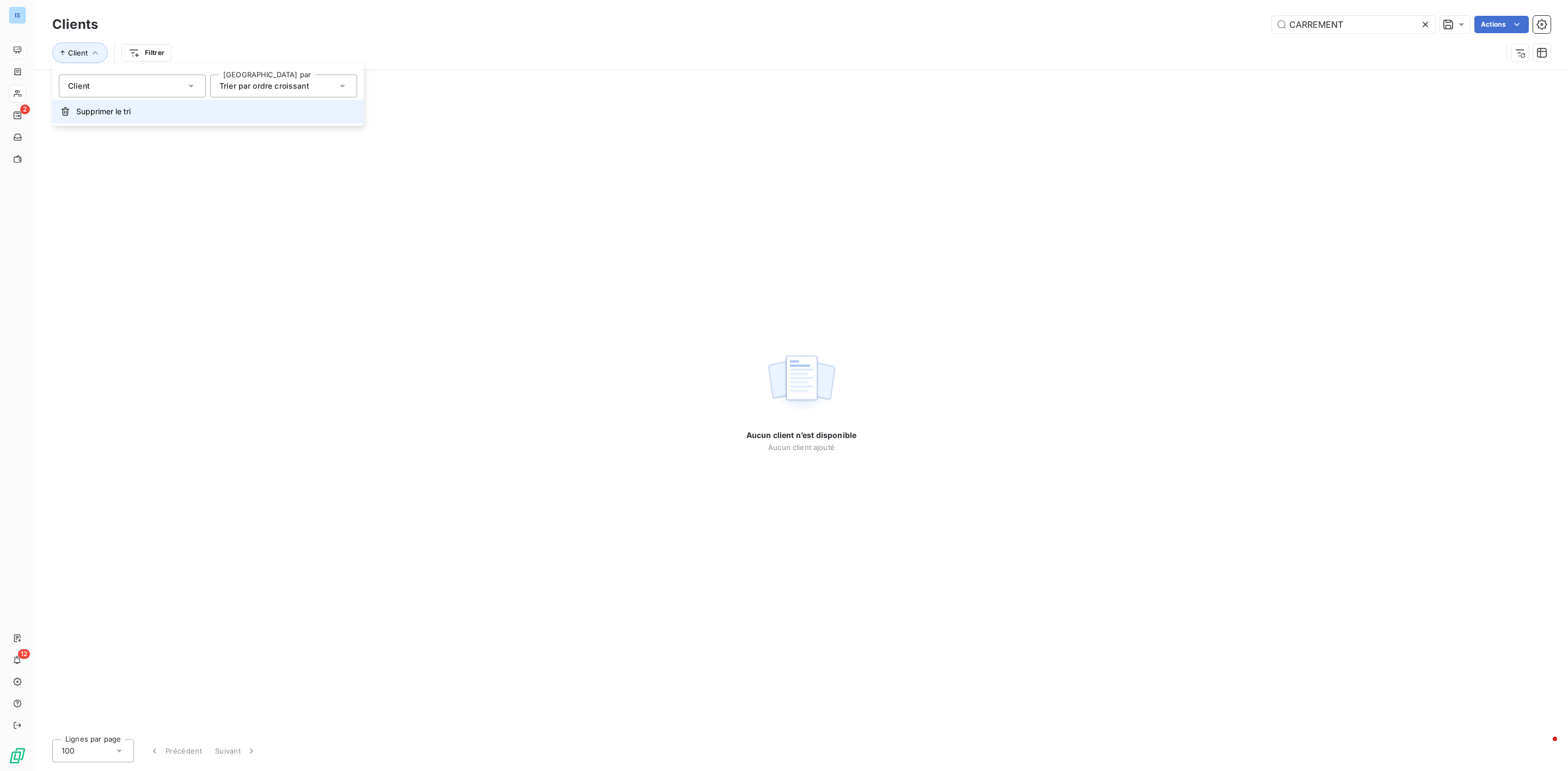
click at [124, 113] on span "Supprimer le tri" at bounding box center [103, 111] width 55 height 11
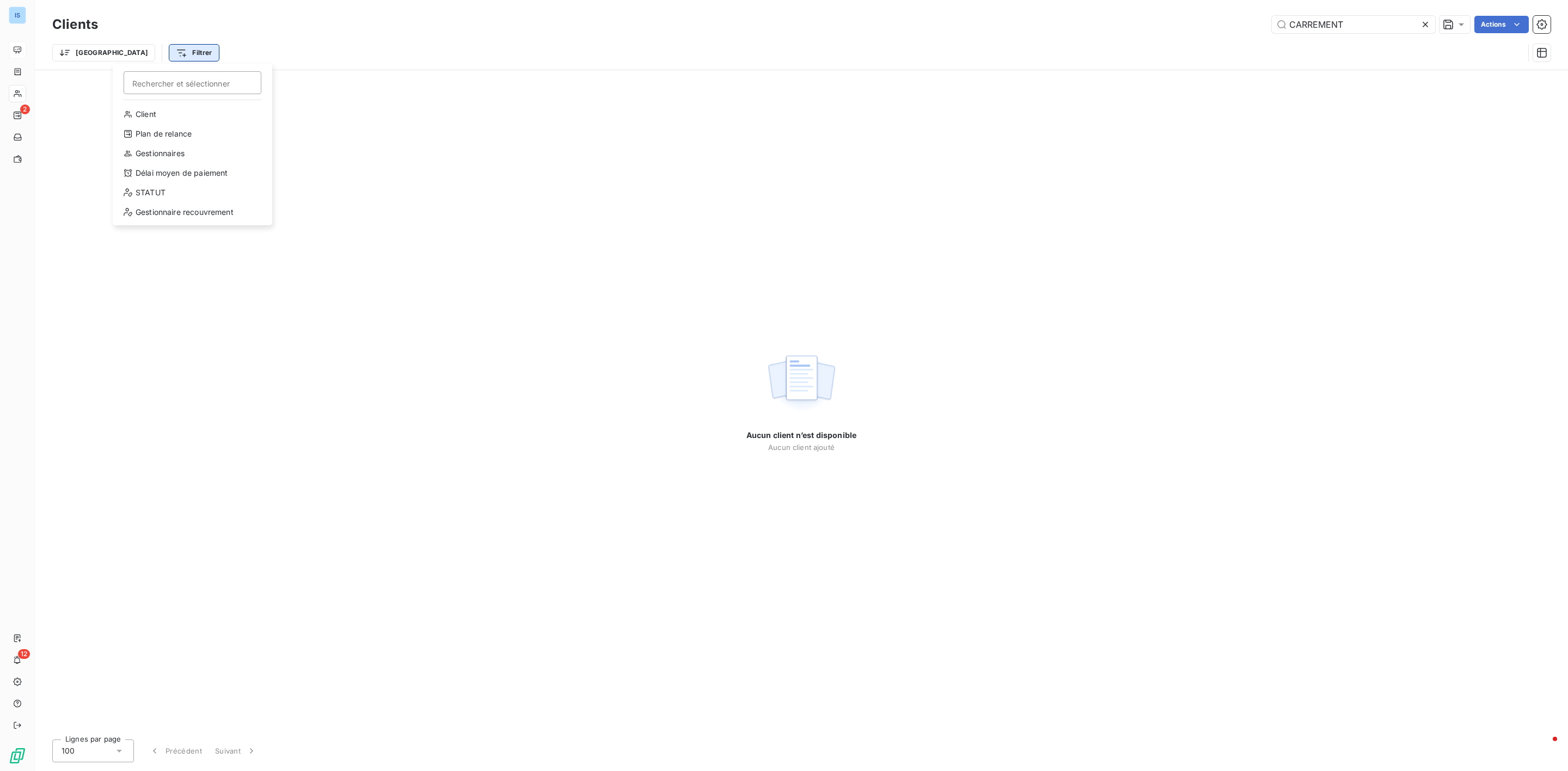
click at [141, 52] on html "IS 2 12 Clients CARREMENT Actions Trier Filtrer Rechercher et sélectionner Clie…" at bounding box center [784, 386] width 1568 height 771
drag, startPoint x: 681, startPoint y: 75, endPoint x: 716, endPoint y: 67, distance: 35.9
click at [683, 75] on html "IS 2 12 Clients CARREMENT Actions Trier Filtrer Aucun client n’est disponible A…" at bounding box center [784, 386] width 1568 height 771
click at [1358, 28] on input "CARREMENT" at bounding box center [1353, 24] width 163 height 18
click at [1428, 21] on icon at bounding box center [1425, 25] width 11 height 11
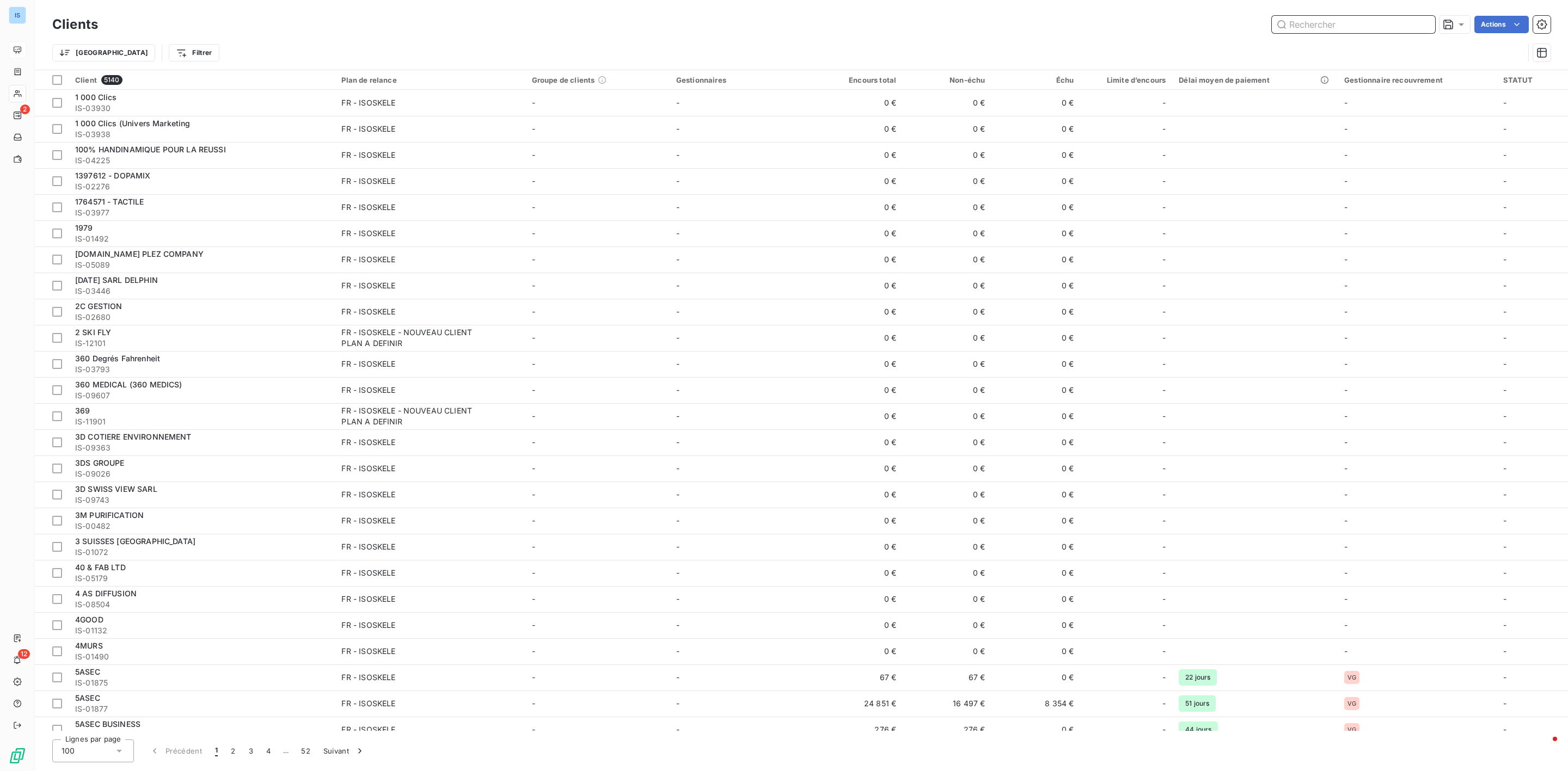
click at [1315, 24] on input "text" at bounding box center [1353, 24] width 163 height 18
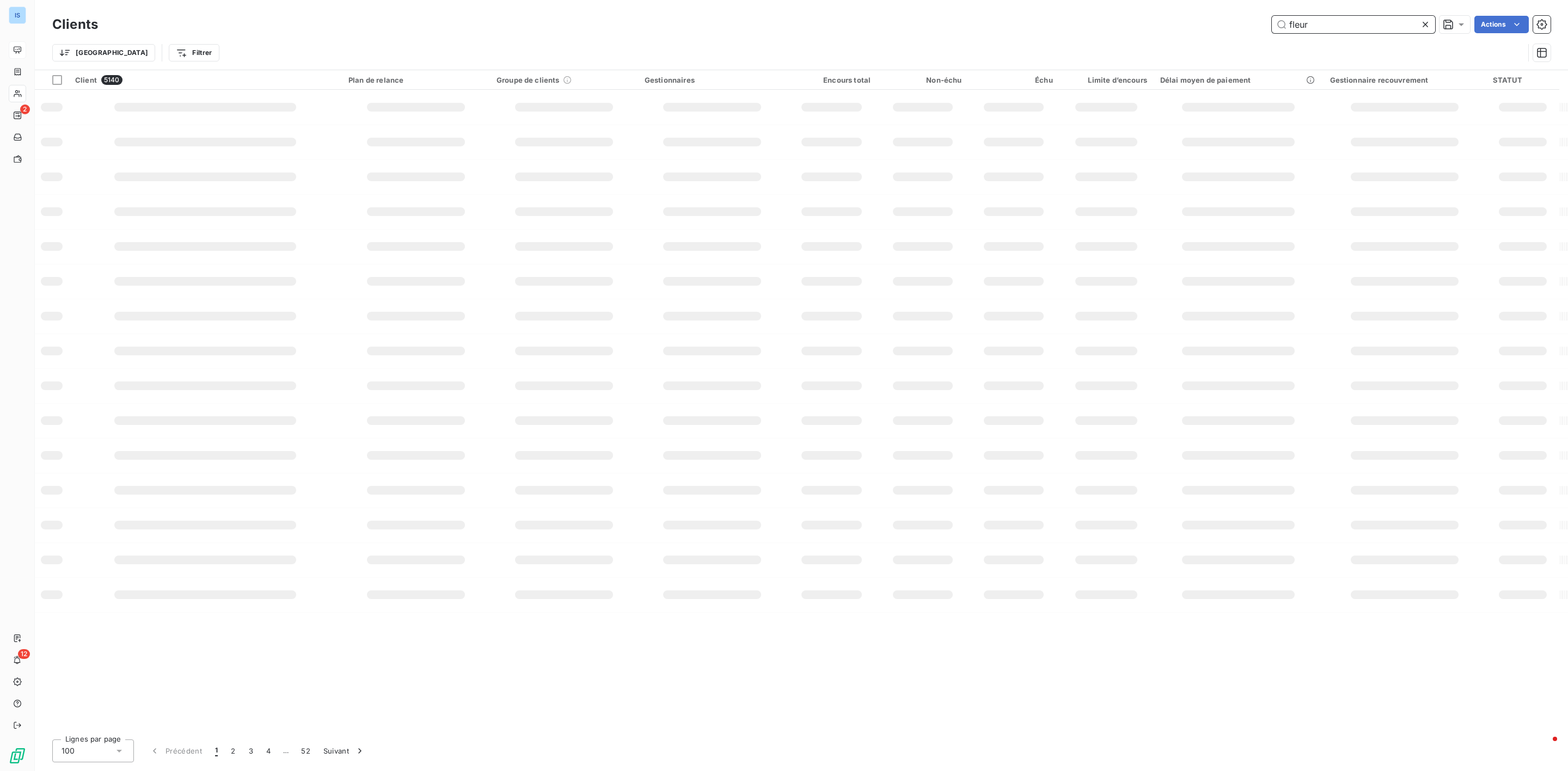
type input "fleur"
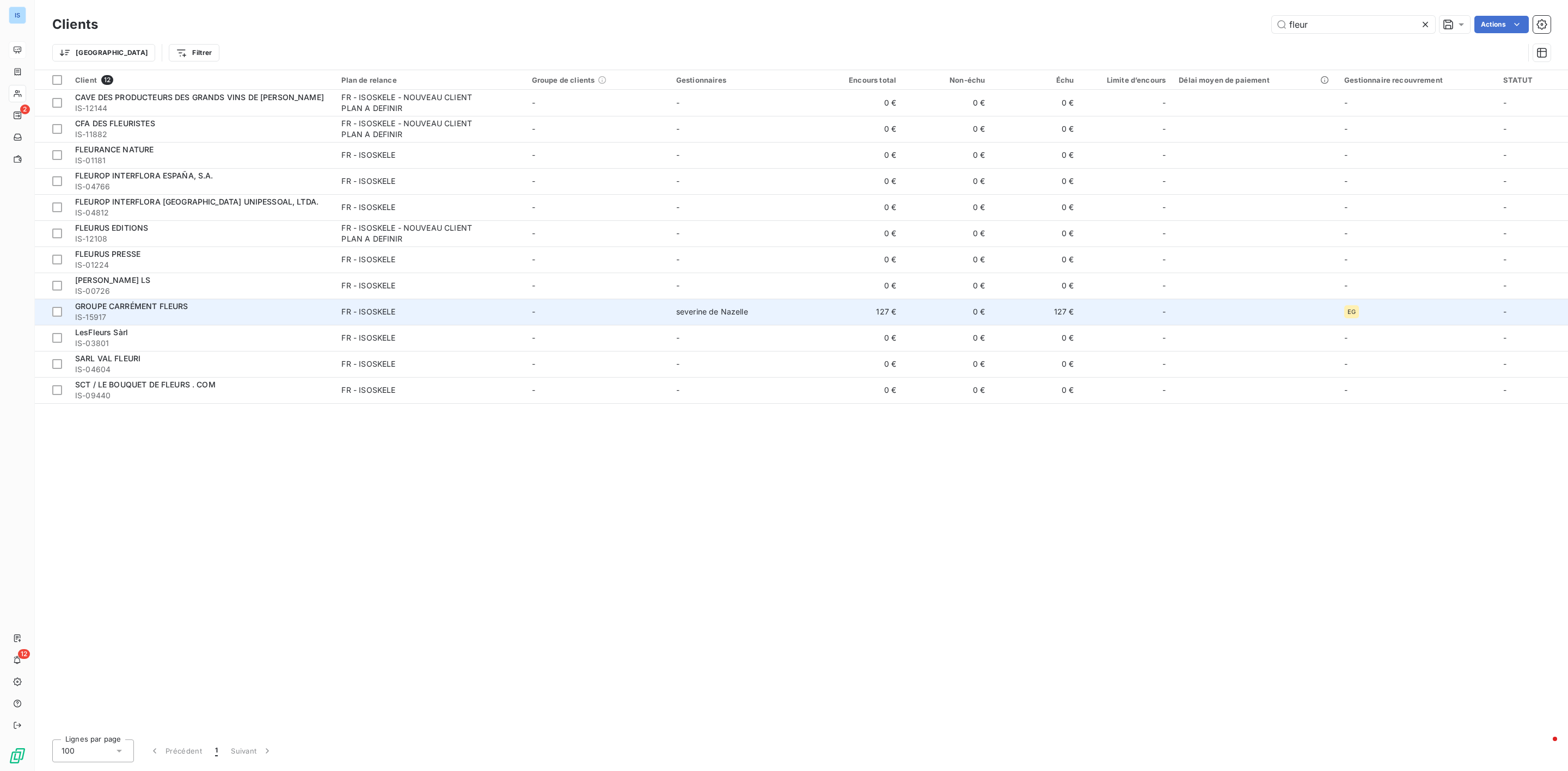
click at [176, 312] on span "IS-15917" at bounding box center [202, 318] width 254 height 11
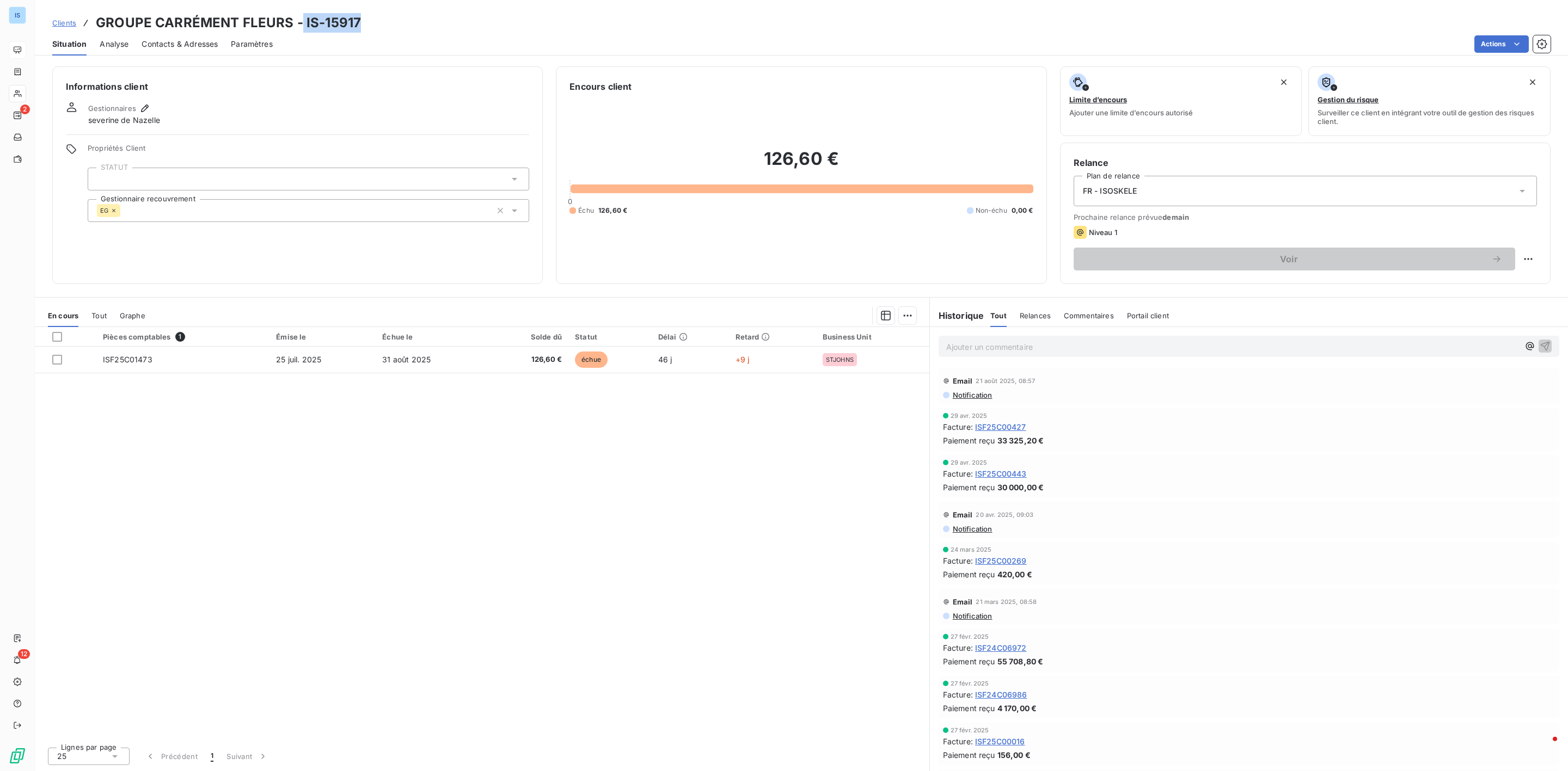
drag, startPoint x: 369, startPoint y: 25, endPoint x: 301, endPoint y: 28, distance: 68.1
click at [301, 28] on div "Clients GROUPE CARRÉMENT FLEURS - IS-15917" at bounding box center [802, 22] width 1533 height 20
copy h3 "IS-15917"
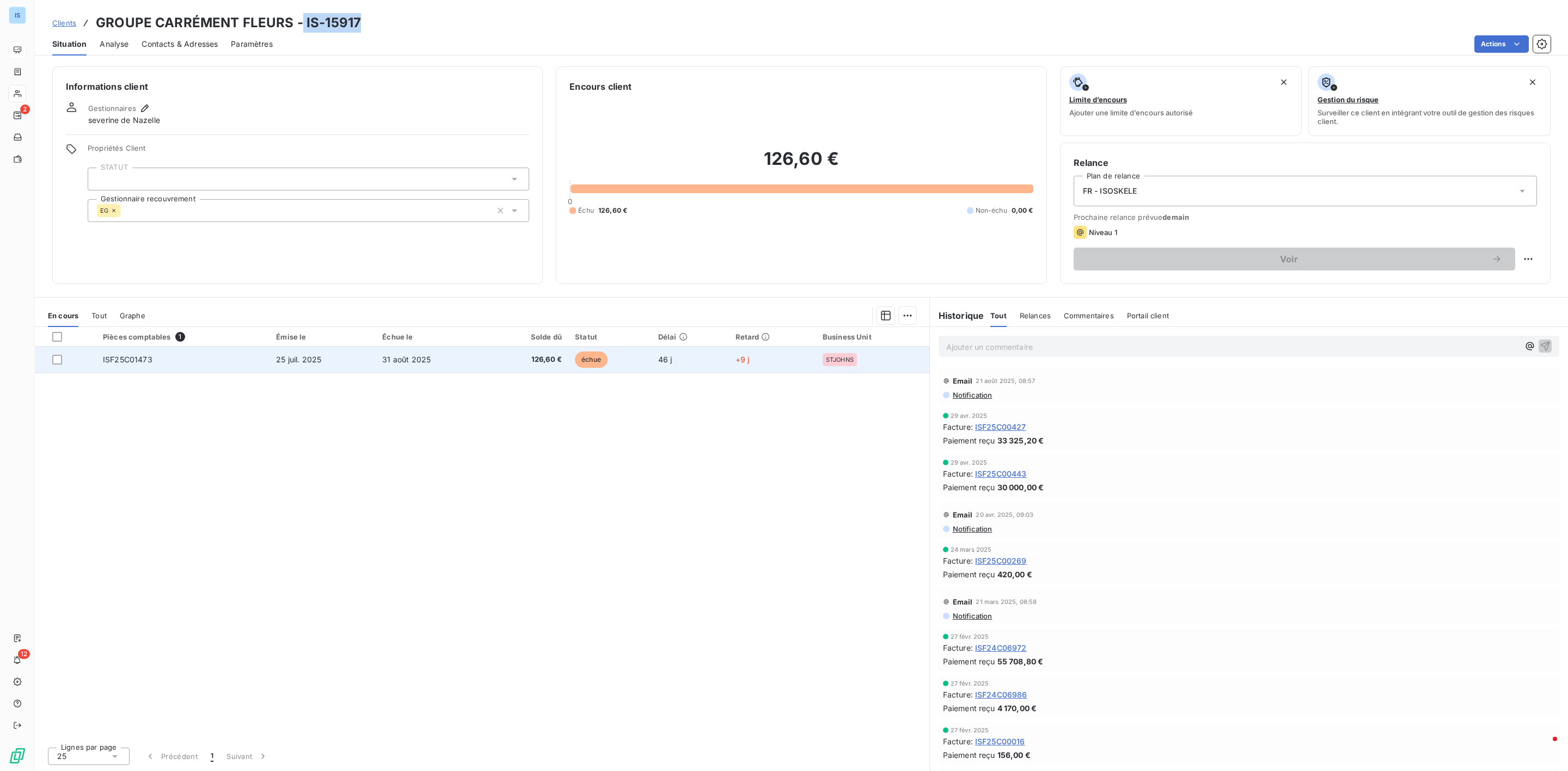
click at [144, 355] on td "ISF25C01473" at bounding box center [183, 359] width 173 height 26
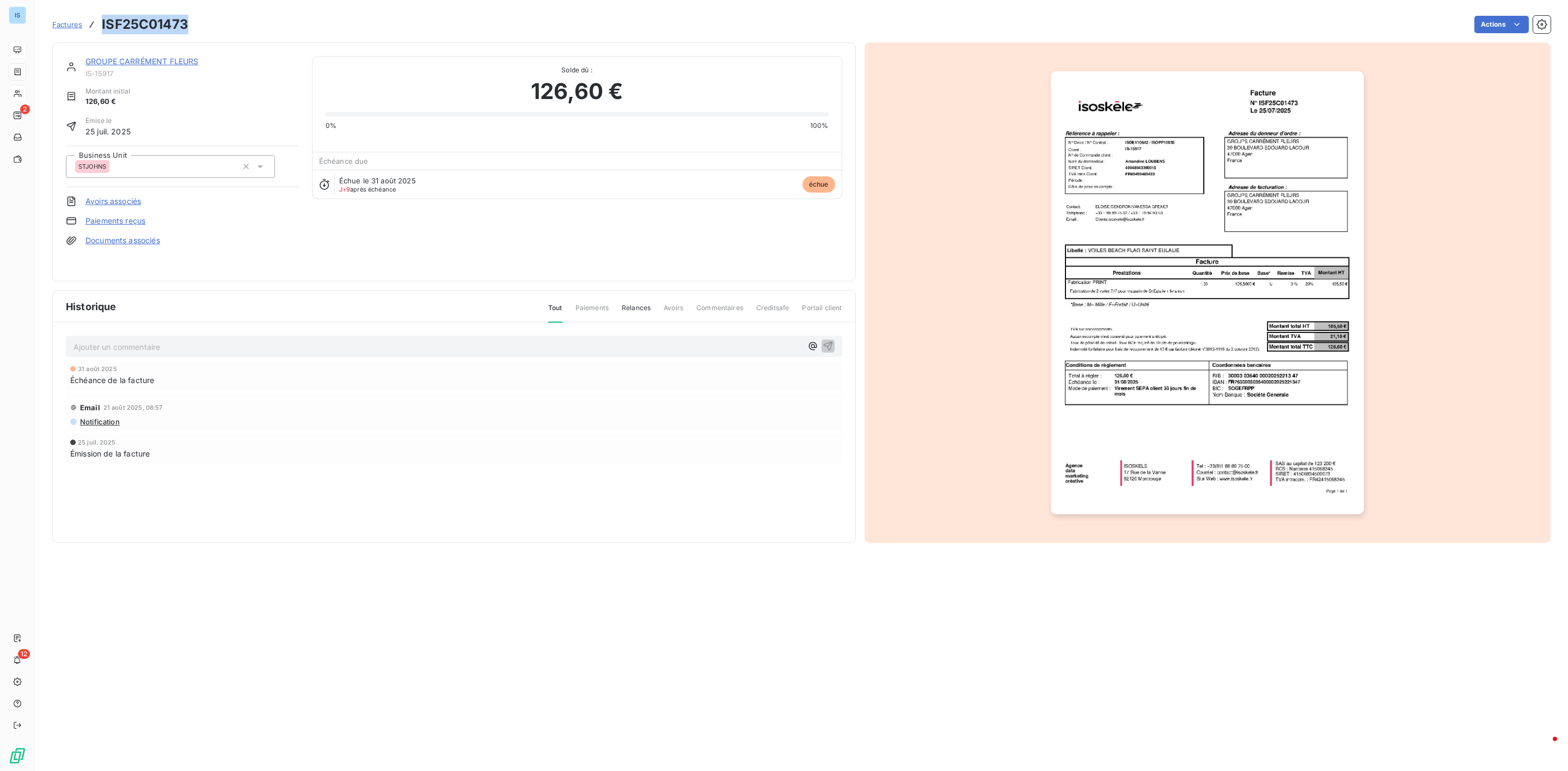
drag, startPoint x: 187, startPoint y: 25, endPoint x: 97, endPoint y: 23, distance: 90.0
click at [97, 23] on div "Factures ISF25C01473" at bounding box center [120, 24] width 137 height 20
copy h3 "ISF25C01473"
